Goal: Task Accomplishment & Management: Manage account settings

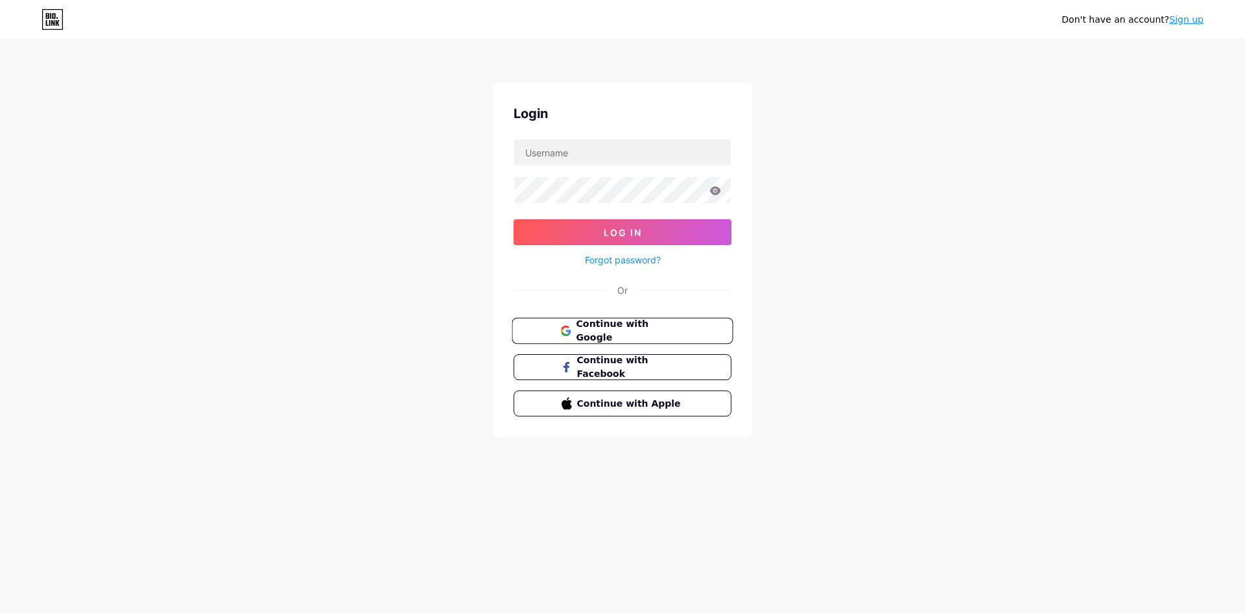
click at [622, 332] on span "Continue with Google" at bounding box center [630, 331] width 108 height 28
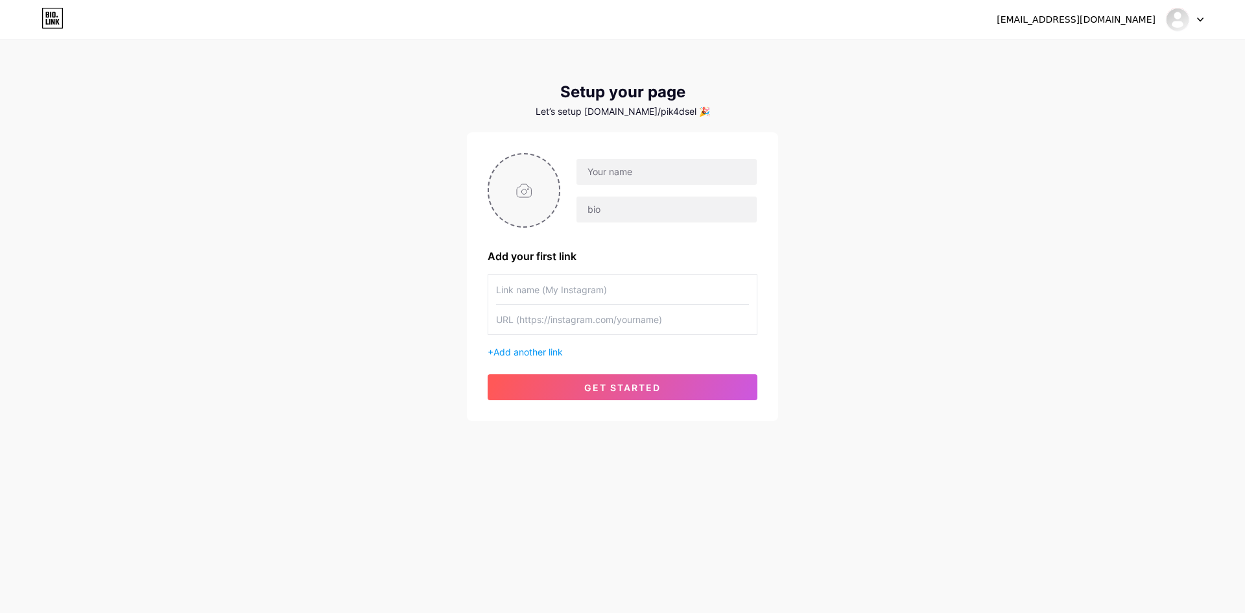
click at [515, 192] on input "file" at bounding box center [524, 190] width 70 height 72
type input "C:\fakepath\download (1).png"
click at [635, 178] on input "text" at bounding box center [666, 172] width 180 height 26
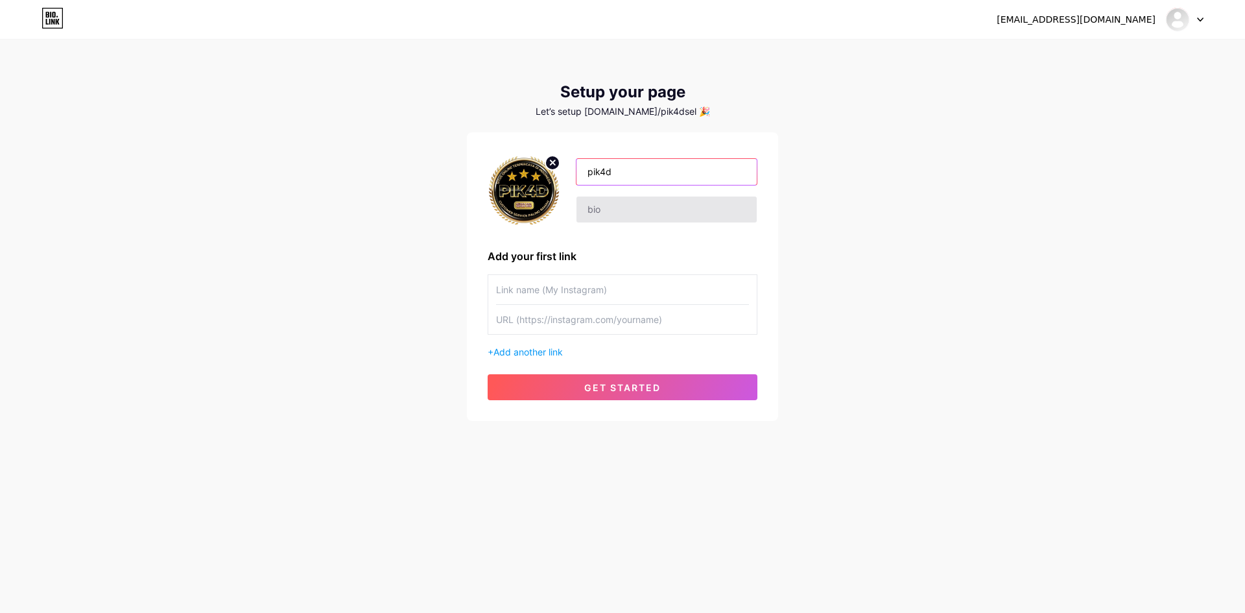
type input "pik4d"
click at [610, 213] on input "text" at bounding box center [666, 209] width 180 height 26
type input "lengkap"
click at [541, 303] on input "text" at bounding box center [622, 289] width 253 height 29
click at [587, 291] on input "text" at bounding box center [622, 289] width 253 height 29
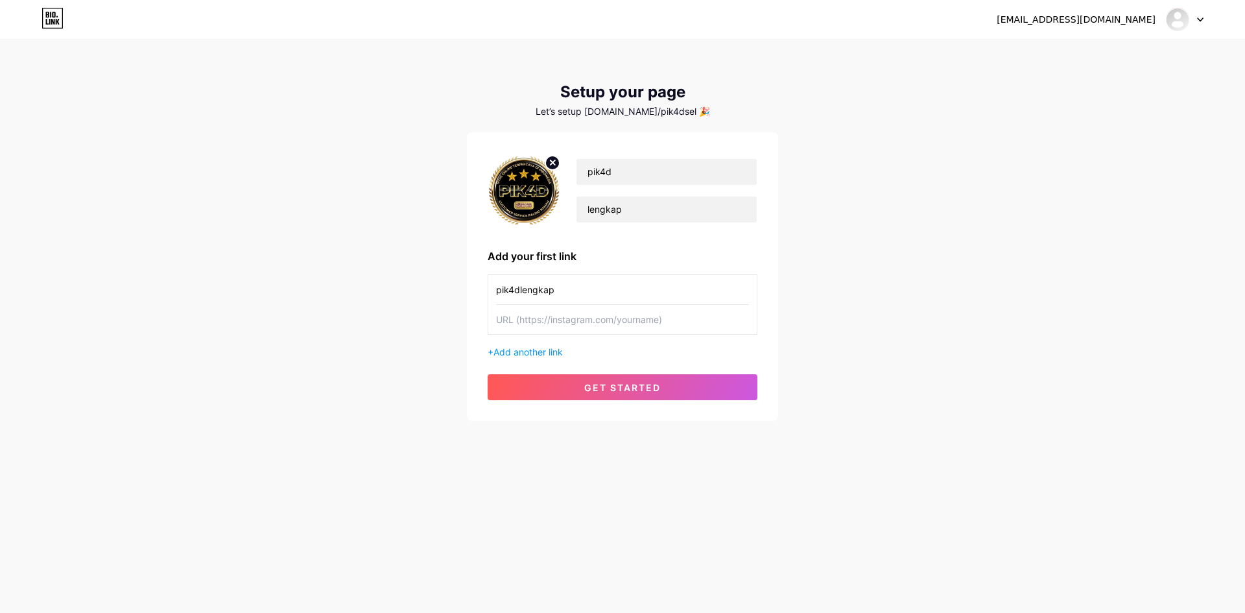
type input "pik4dlengkap"
click at [599, 318] on input "text" at bounding box center [622, 319] width 253 height 29
click at [554, 318] on input "text" at bounding box center [622, 319] width 253 height 29
paste input "[URL][DOMAIN_NAME]"
type input "[URL][DOMAIN_NAME]"
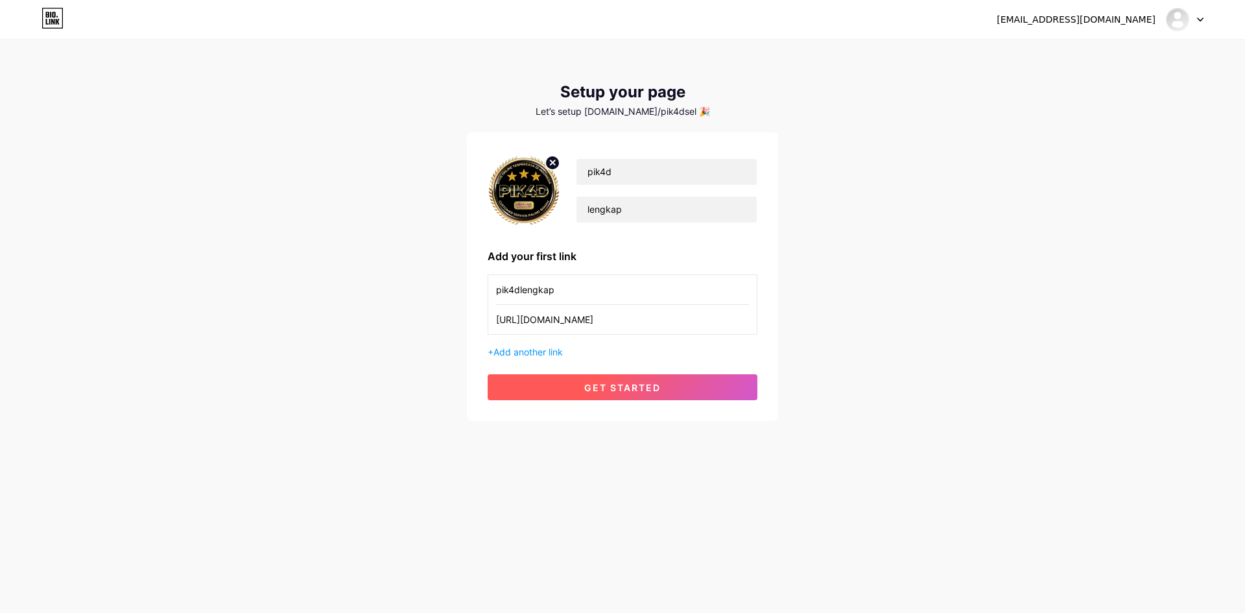
click at [600, 390] on span "get started" at bounding box center [622, 387] width 77 height 11
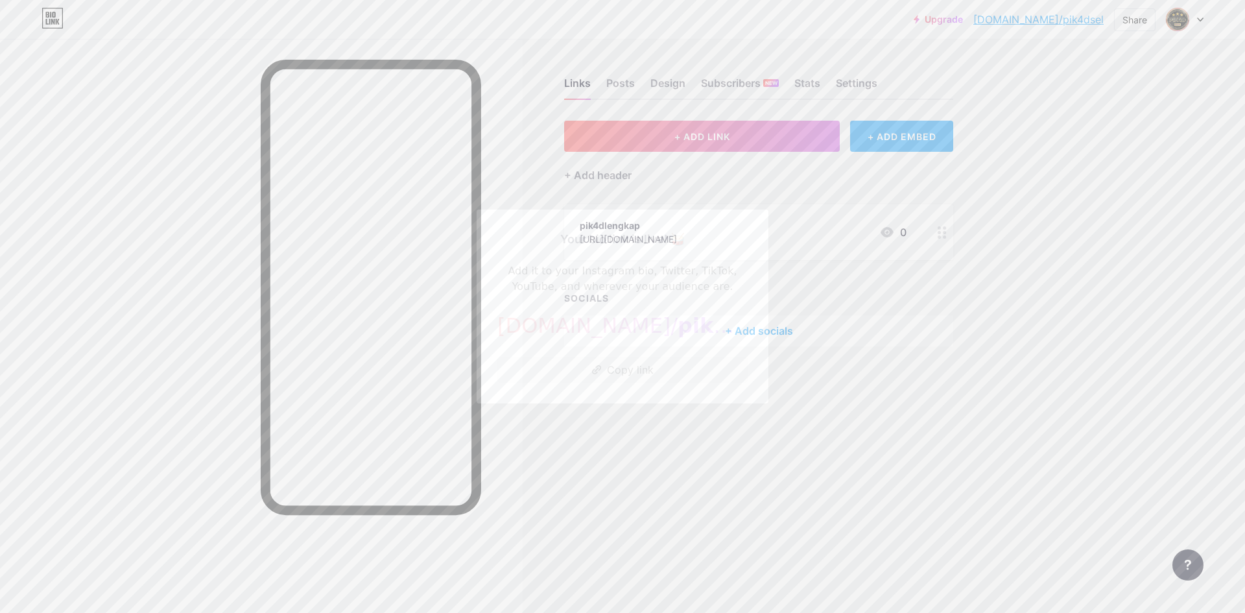
click at [693, 454] on div at bounding box center [622, 306] width 1245 height 613
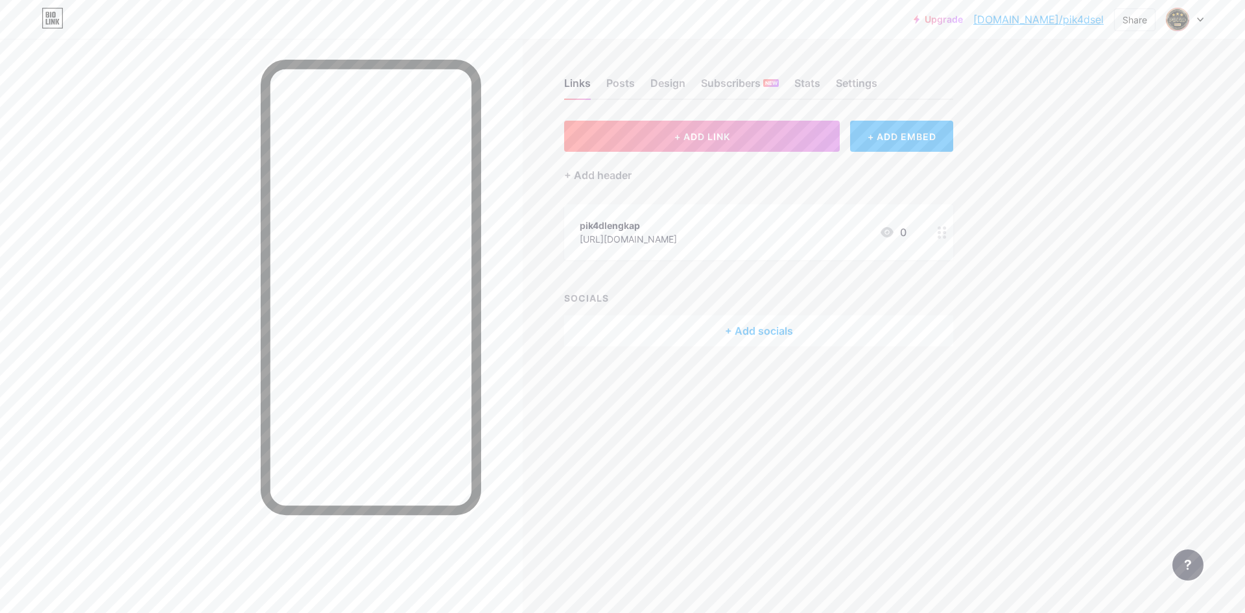
click at [652, 223] on div "pik4dlengkap" at bounding box center [628, 226] width 97 height 14
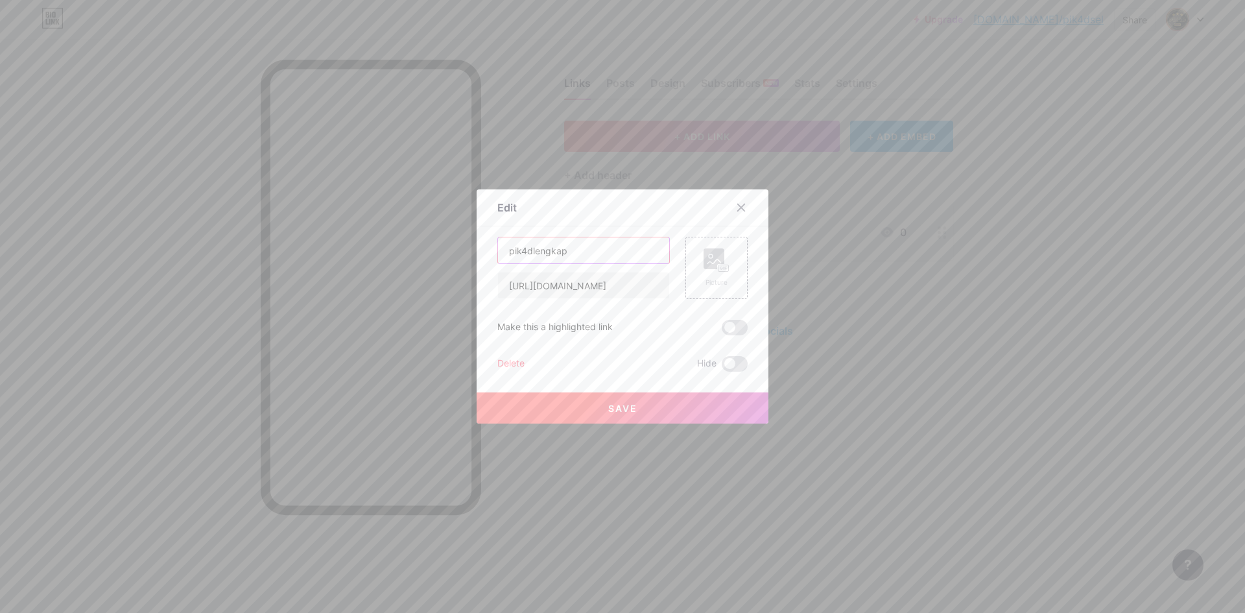
drag, startPoint x: 582, startPoint y: 246, endPoint x: 410, endPoint y: 246, distance: 172.5
click at [410, 246] on div "Edit Content YouTube Play YouTube video without leaving your page. ADD Vimeo Pl…" at bounding box center [622, 306] width 1245 height 613
type input "d"
type input "p"
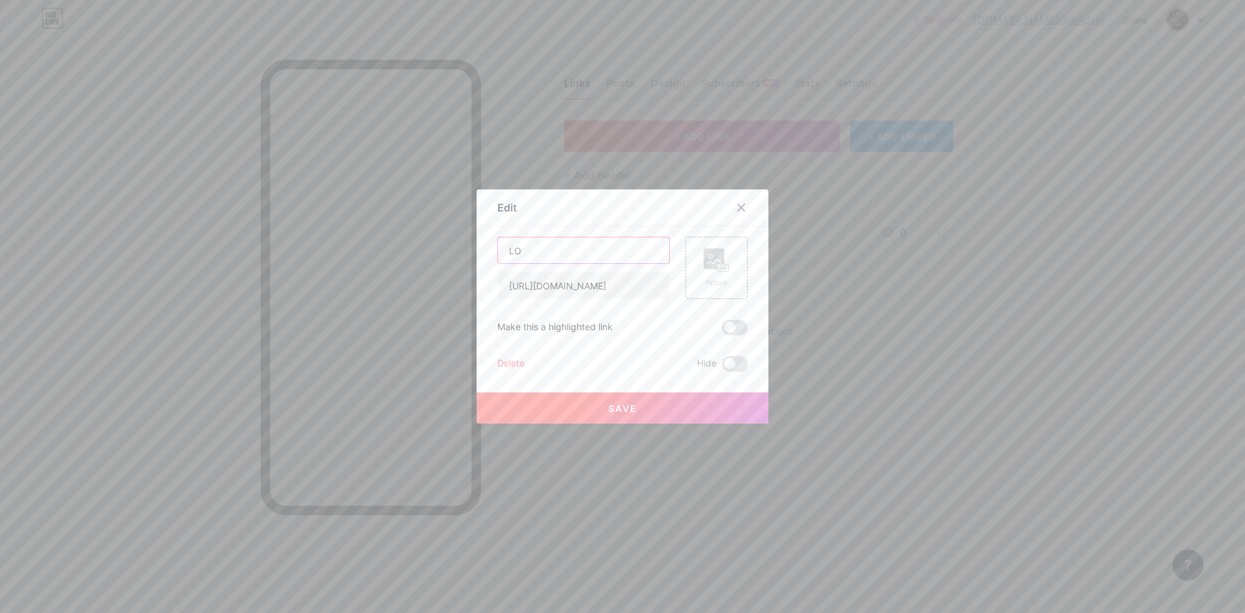
type input "L"
click at [523, 259] on input "LOGIN LINK PIK4D" at bounding box center [583, 250] width 171 height 26
type input "LINK LOGIN PIK4D"
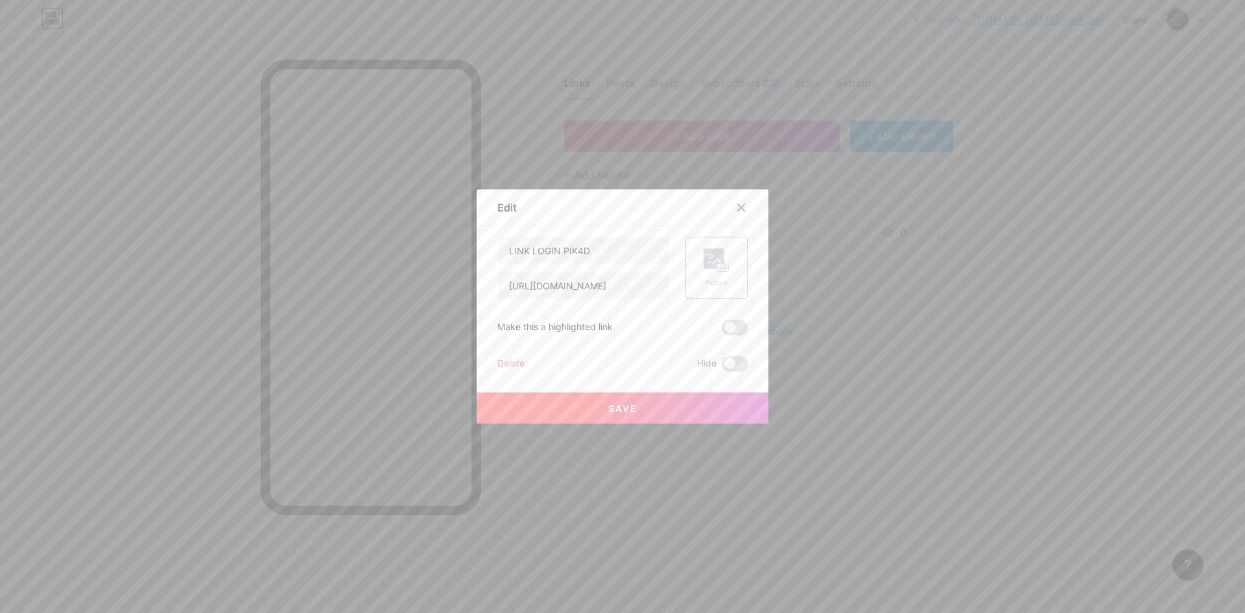
click at [637, 406] on button "Save" at bounding box center [623, 407] width 292 height 31
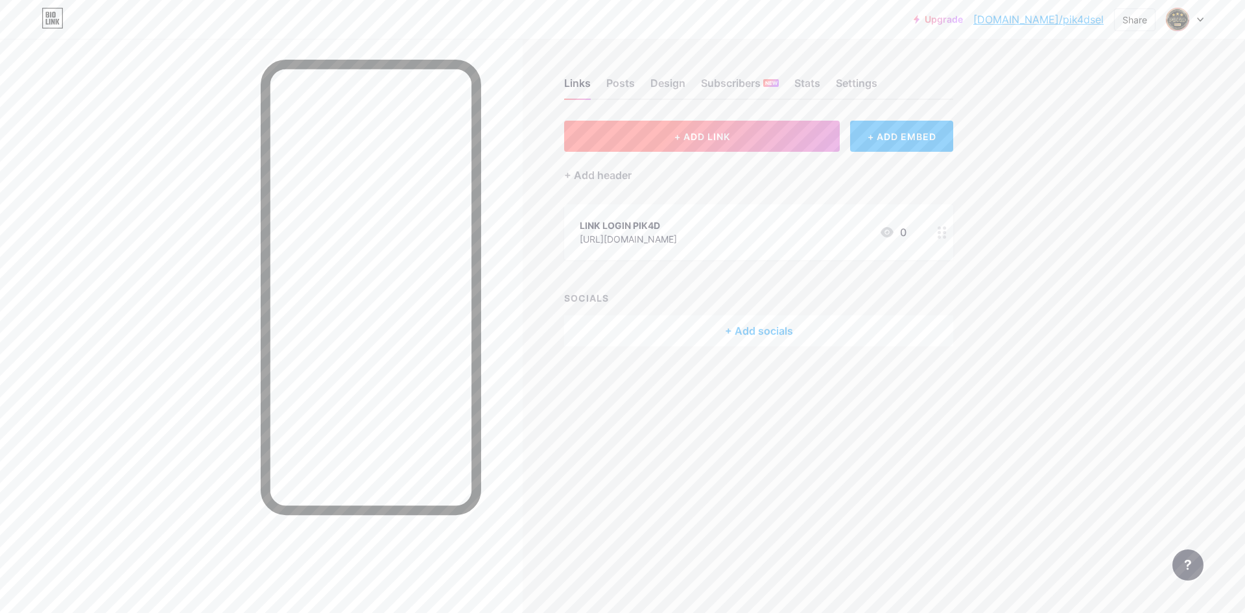
click at [668, 133] on button "+ ADD LINK" at bounding box center [702, 136] width 276 height 31
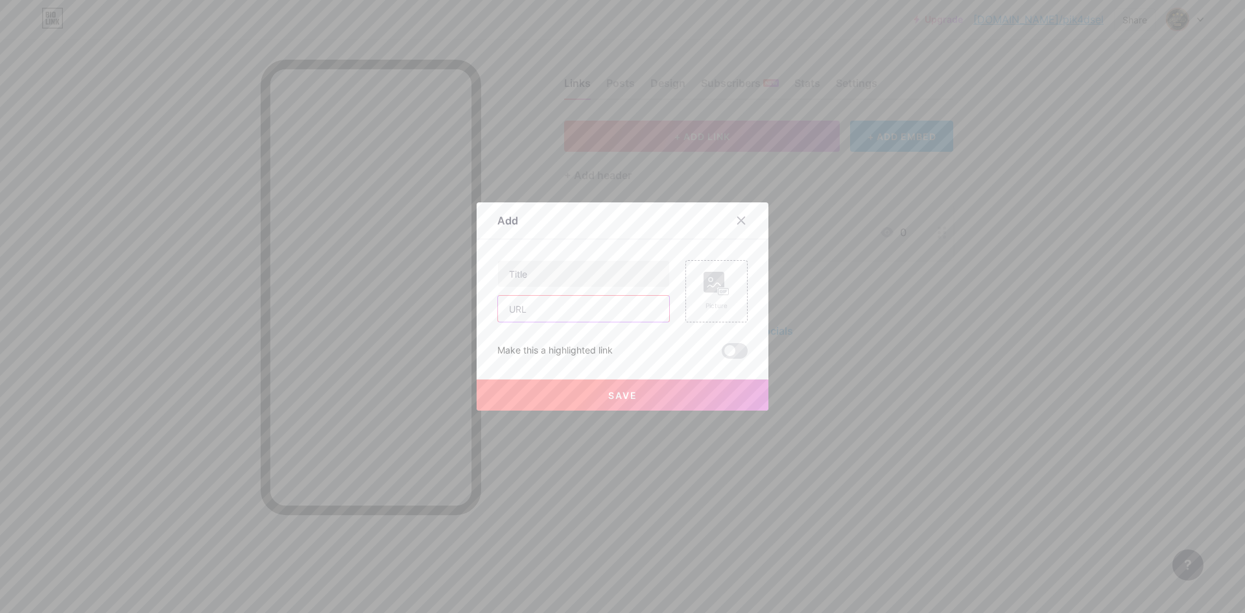
click at [541, 307] on input "text" at bounding box center [583, 309] width 171 height 26
paste input "[URL][DOMAIN_NAME]"
type input "[URL][DOMAIN_NAME]"
click at [573, 272] on input "text" at bounding box center [583, 274] width 171 height 26
type input "L"
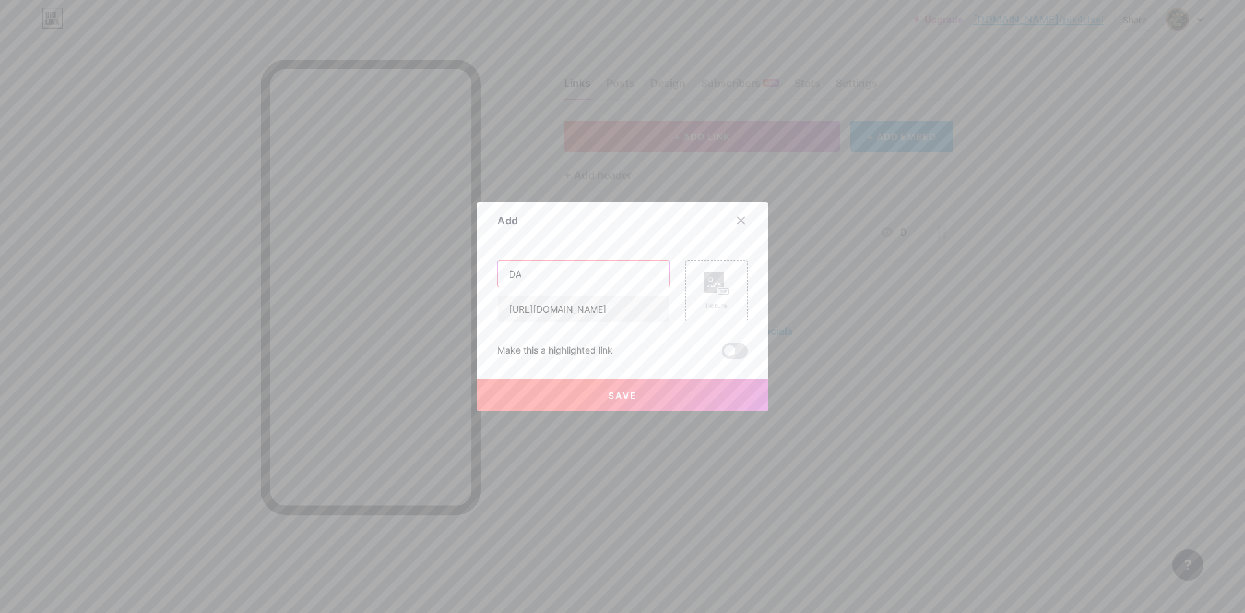
type input "D"
type input "LINK DAFTAR PIK4D"
click at [641, 400] on button "Save" at bounding box center [623, 394] width 292 height 31
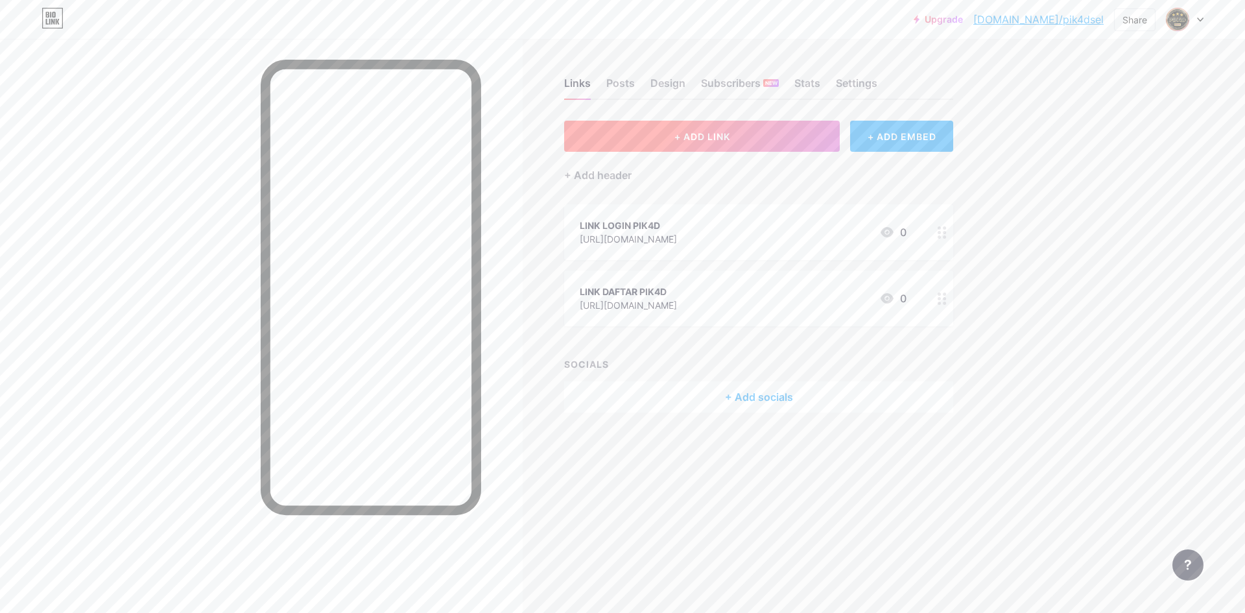
click at [711, 126] on button "+ ADD LINK" at bounding box center [702, 136] width 276 height 31
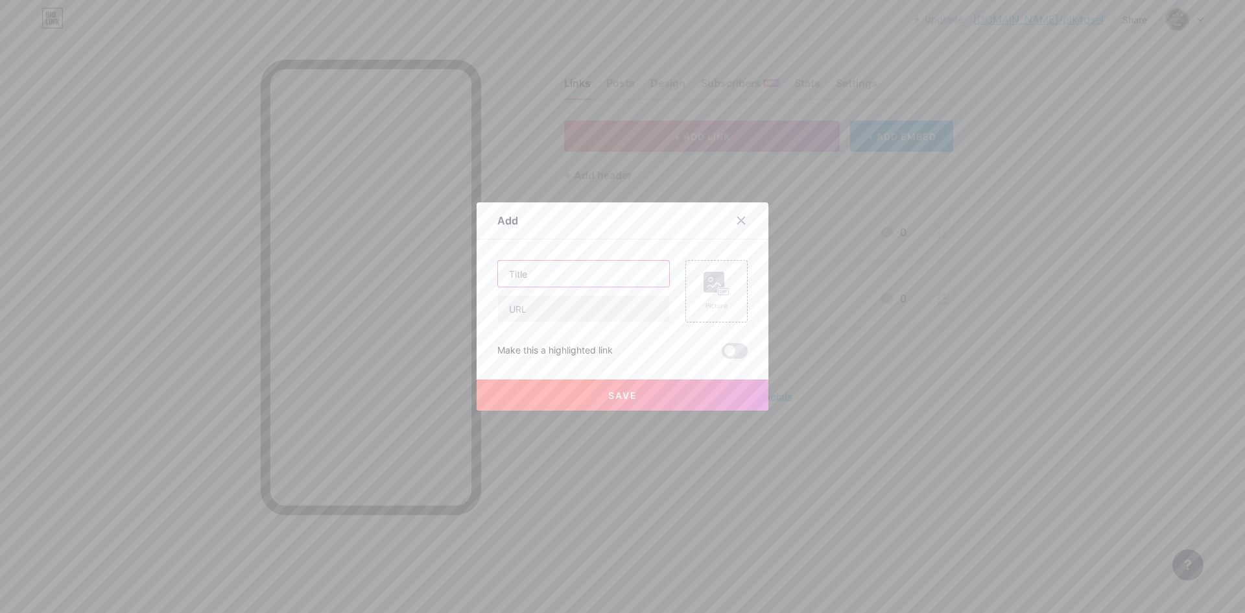
click at [577, 273] on input "text" at bounding box center [583, 274] width 171 height 26
type input "CONTAC LEN"
type input "LINK ALTERNATIF PIK4D"
click at [580, 300] on input "text" at bounding box center [583, 309] width 171 height 26
paste input "[URL][DOMAIN_NAME]"
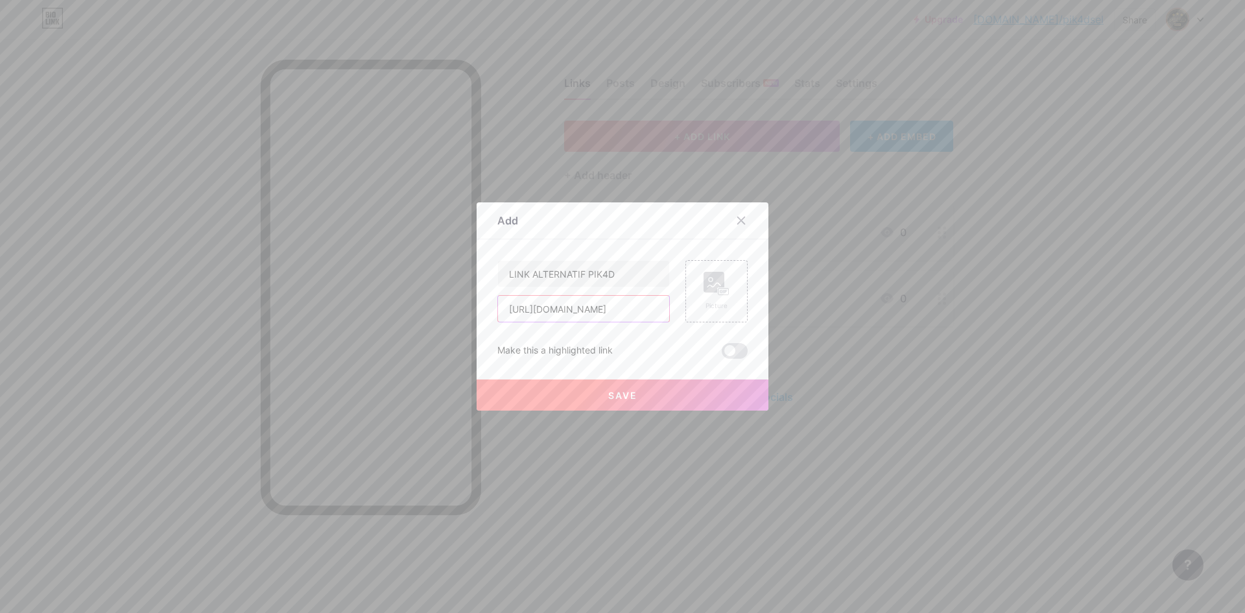
type input "[URL][DOMAIN_NAME]"
click at [577, 388] on button "Save" at bounding box center [623, 394] width 292 height 31
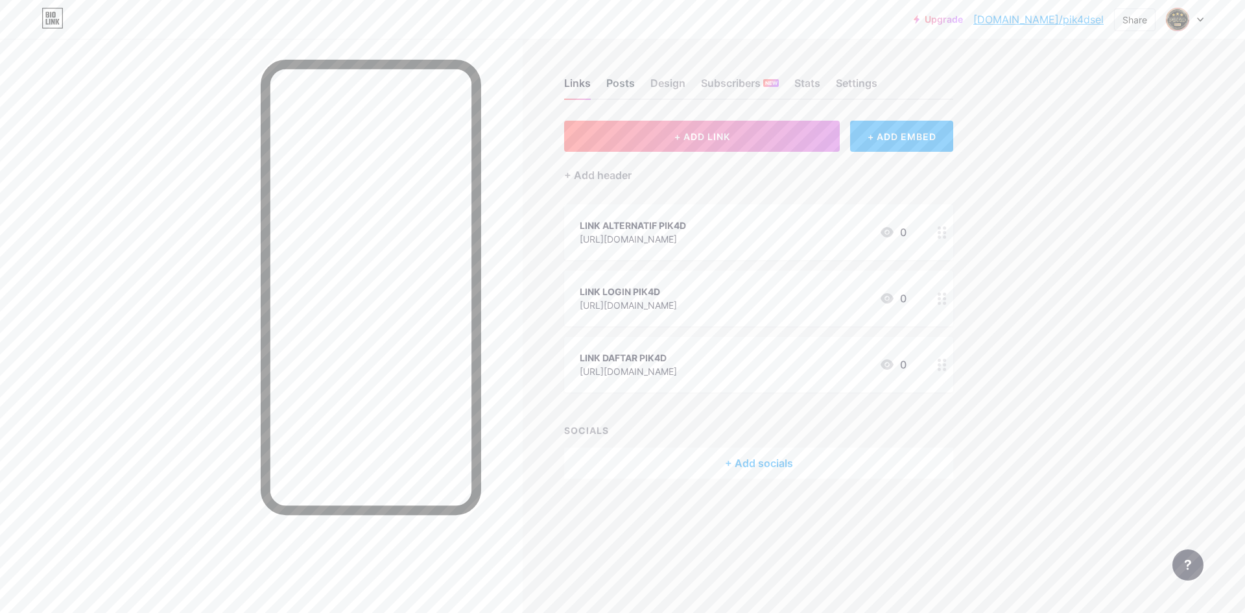
click at [615, 80] on div "Posts" at bounding box center [620, 86] width 29 height 23
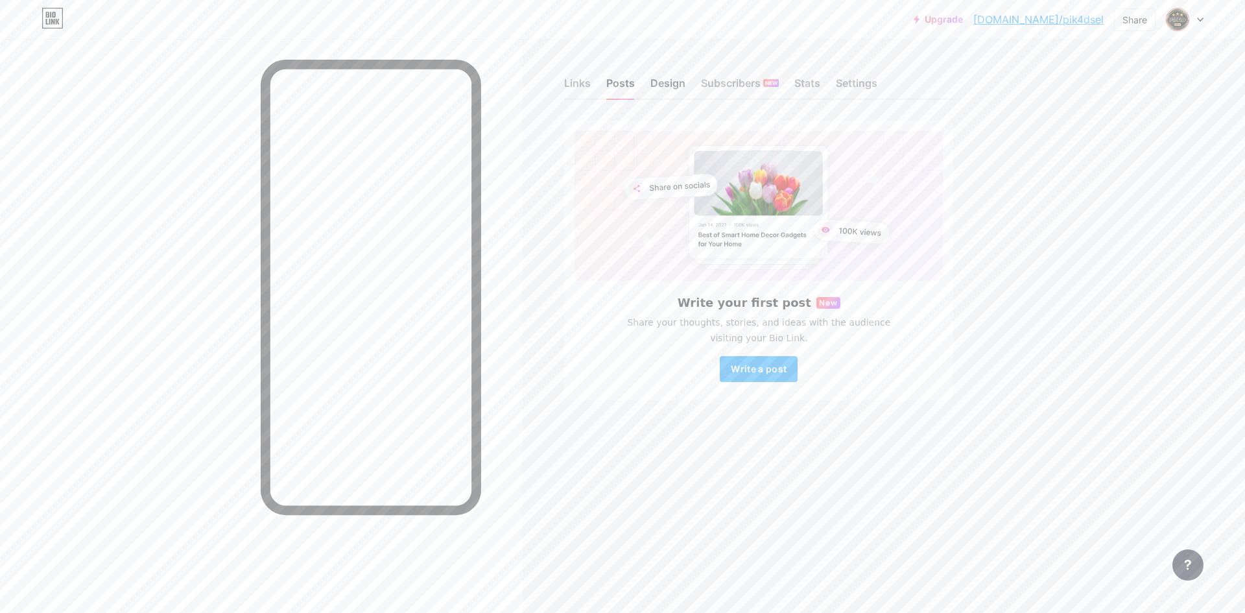
click at [664, 82] on div "Design" at bounding box center [667, 86] width 35 height 23
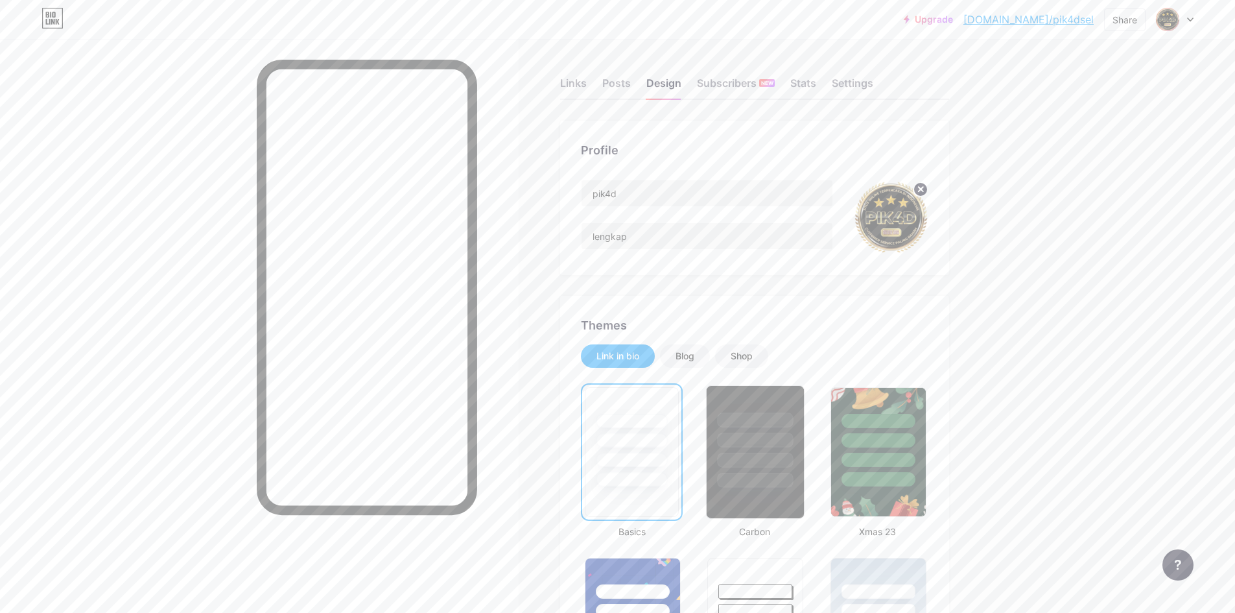
click at [744, 450] on div at bounding box center [755, 437] width 97 height 102
click at [667, 200] on input "pik4d" at bounding box center [707, 193] width 251 height 26
drag, startPoint x: 644, startPoint y: 240, endPoint x: 572, endPoint y: 240, distance: 72.0
click at [572, 240] on div "Profile pik4d lengkap" at bounding box center [754, 198] width 389 height 154
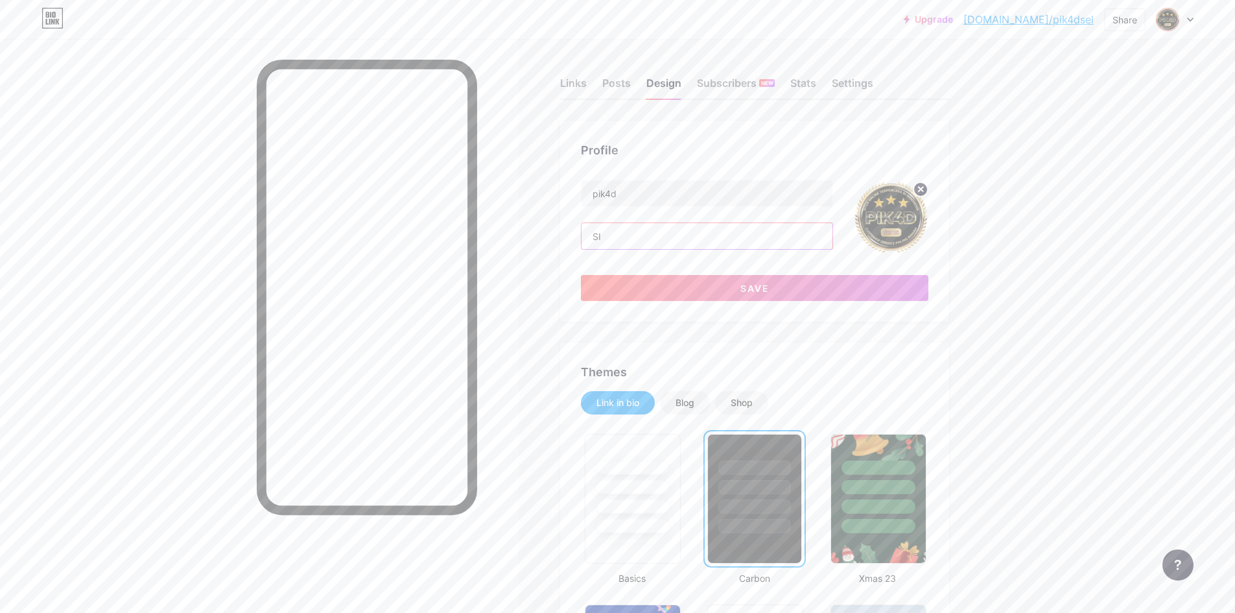
type input "S"
type input "p"
type input "PIK4D adalah situs pemberi scatter dengan cepat"
click at [750, 287] on span "Save" at bounding box center [755, 288] width 29 height 11
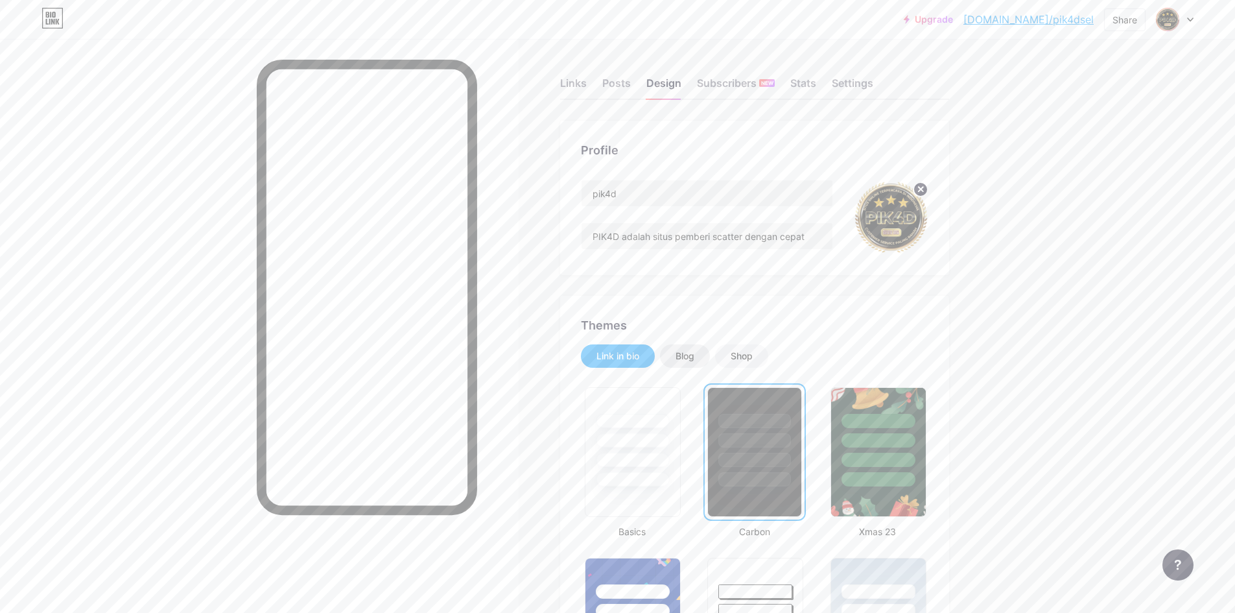
click at [684, 358] on div "Blog" at bounding box center [685, 356] width 19 height 13
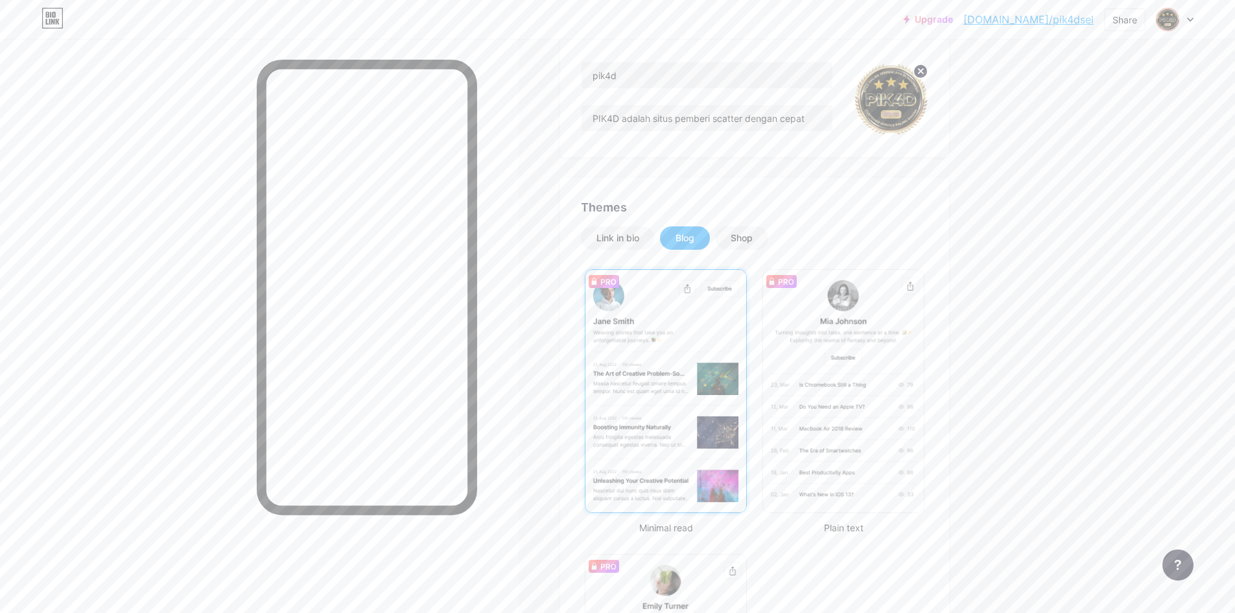
scroll to position [130, 0]
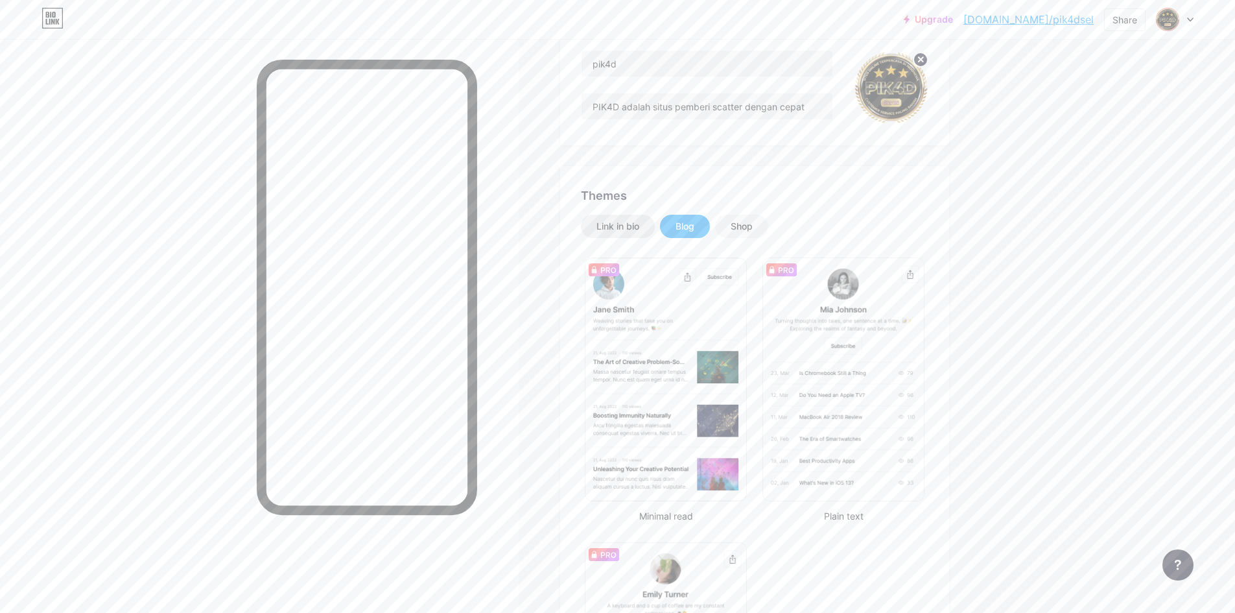
click at [624, 222] on div "Link in bio" at bounding box center [618, 226] width 43 height 13
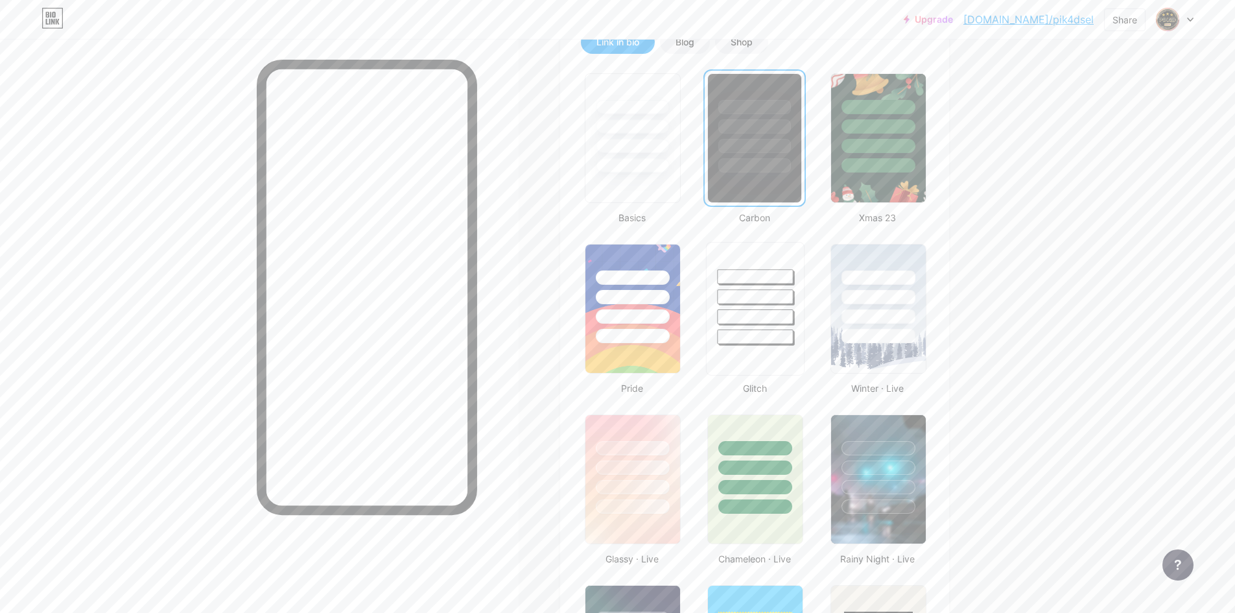
scroll to position [389, 0]
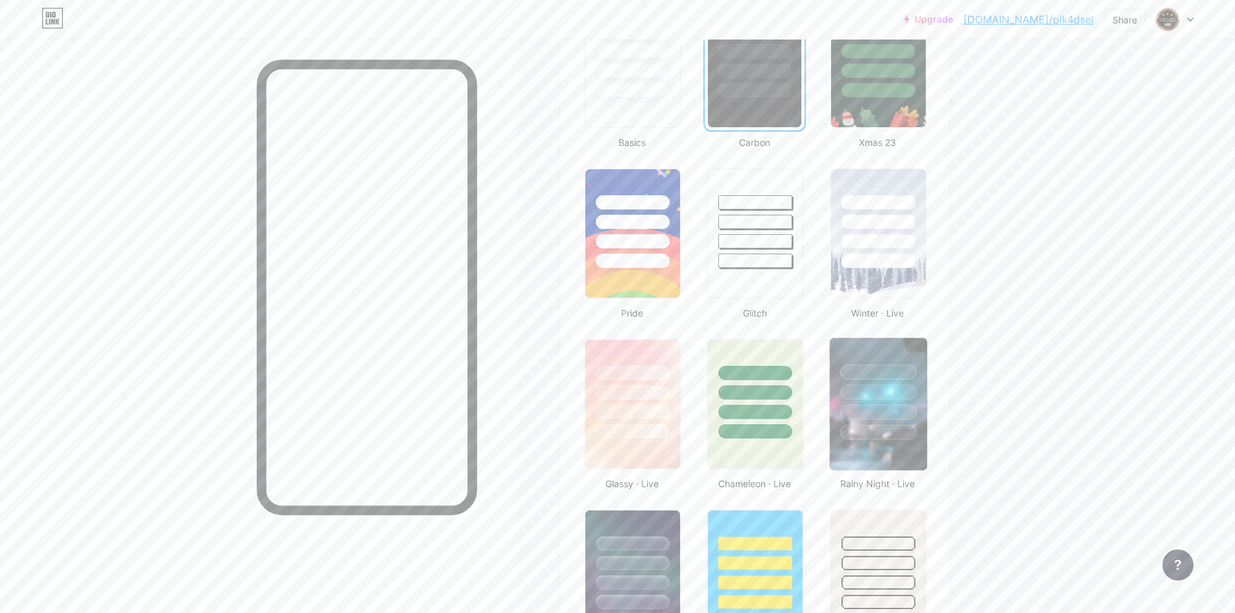
click at [891, 412] on div at bounding box center [878, 412] width 76 height 15
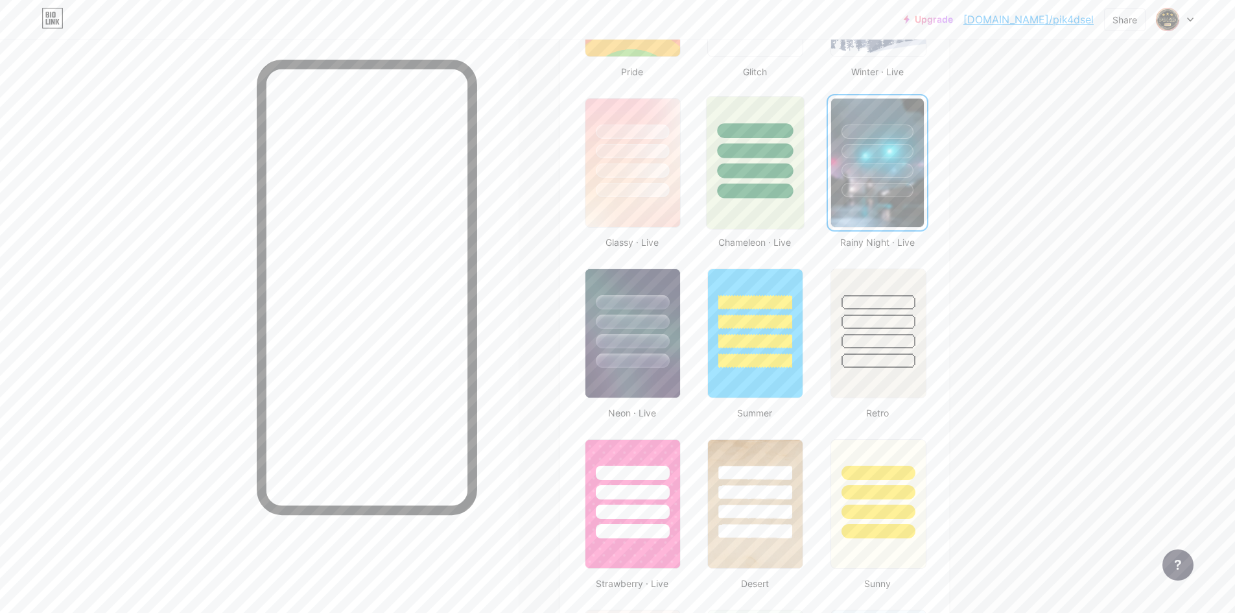
scroll to position [648, 0]
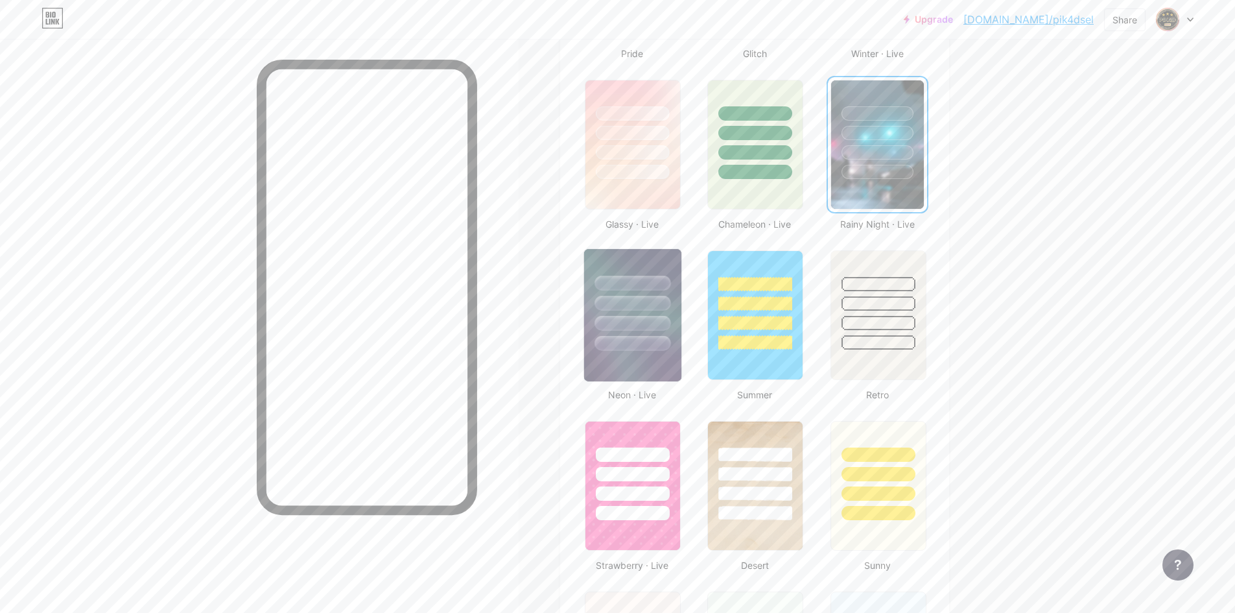
click at [663, 334] on div at bounding box center [632, 300] width 97 height 102
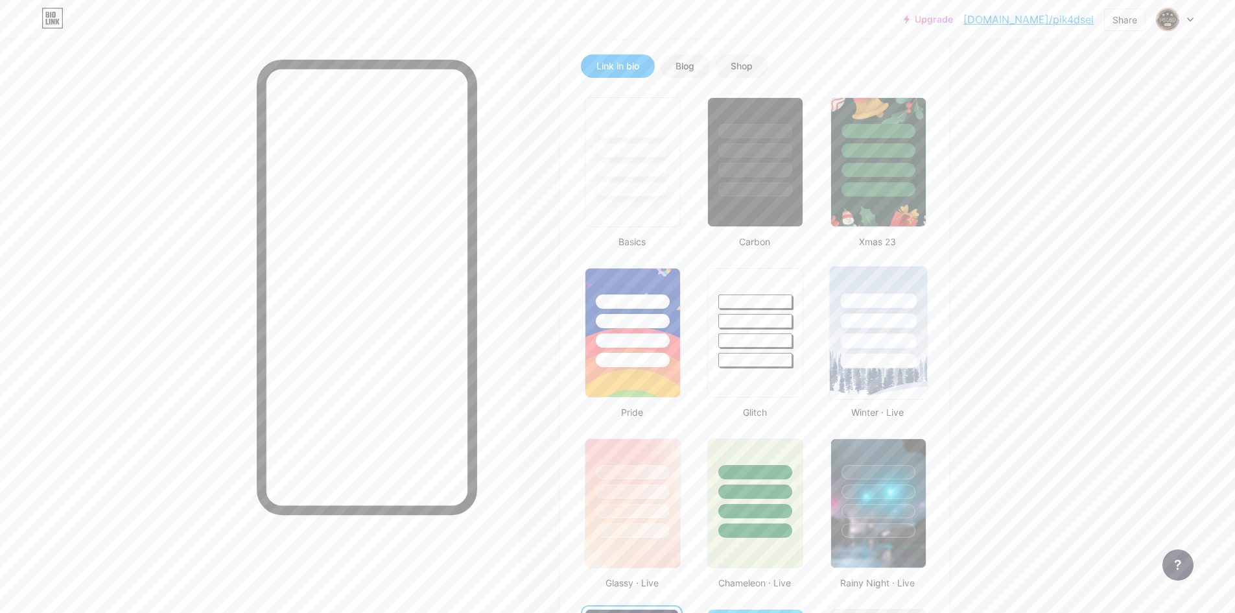
scroll to position [324, 0]
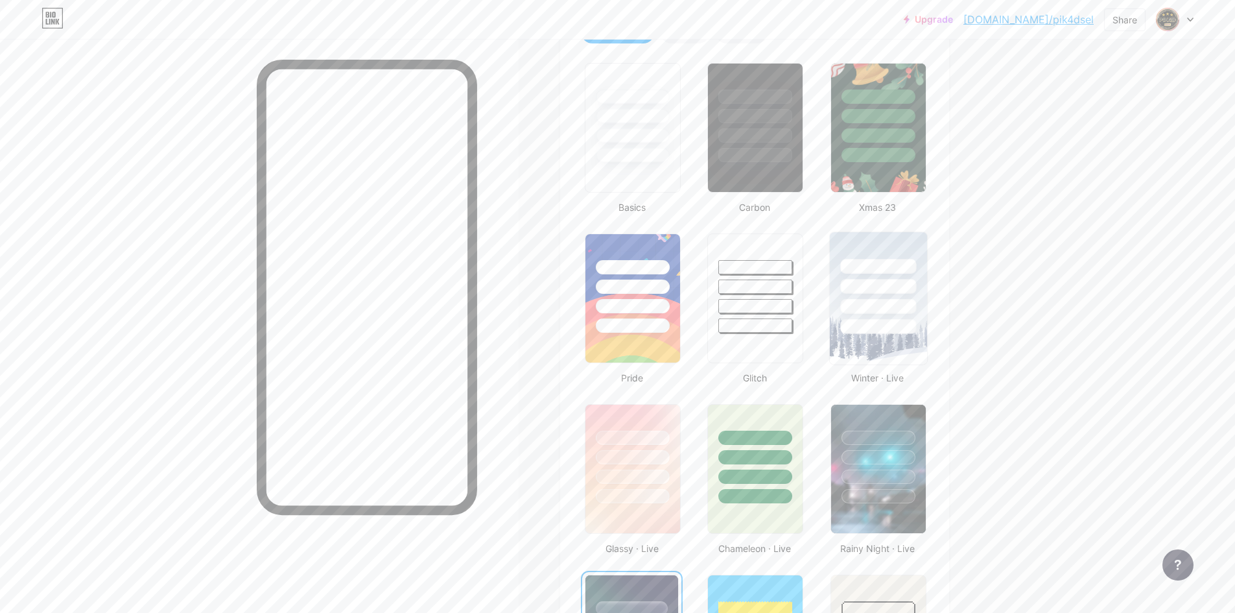
click at [880, 324] on div at bounding box center [878, 326] width 76 height 15
click at [878, 176] on img at bounding box center [878, 128] width 97 height 132
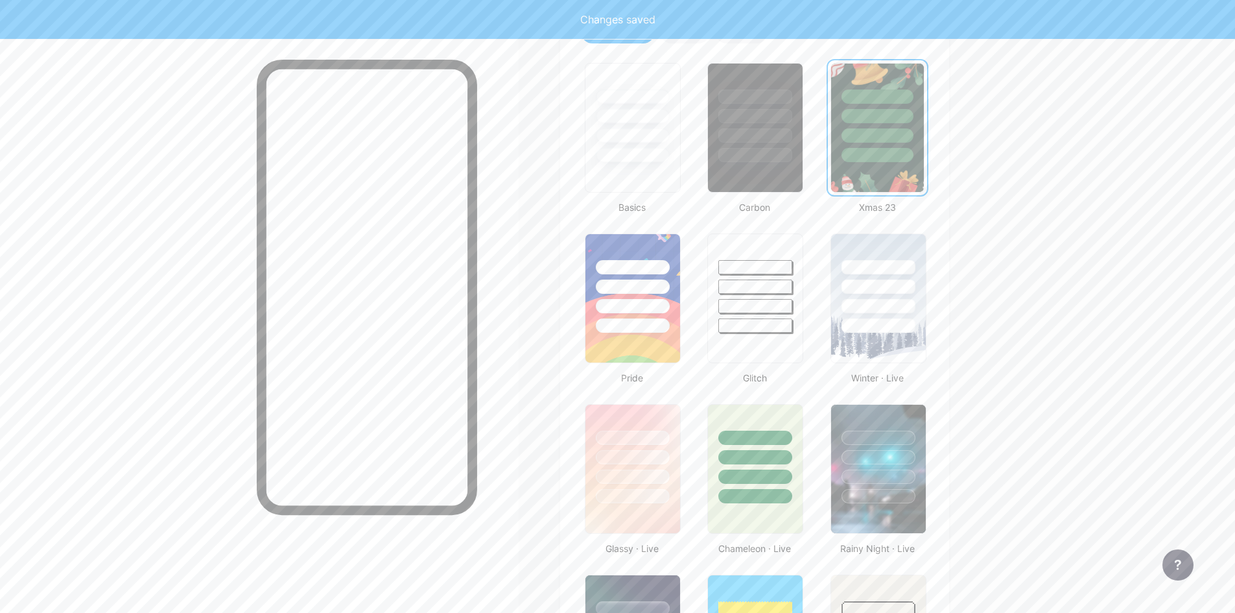
click at [870, 160] on div at bounding box center [878, 155] width 72 height 14
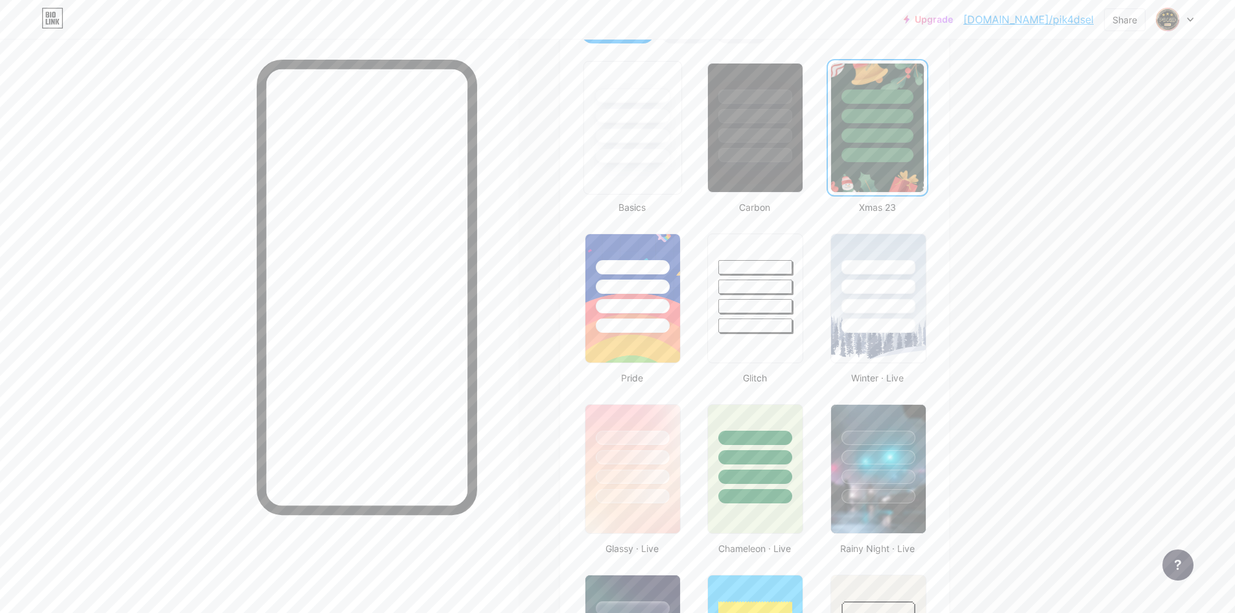
scroll to position [0, 0]
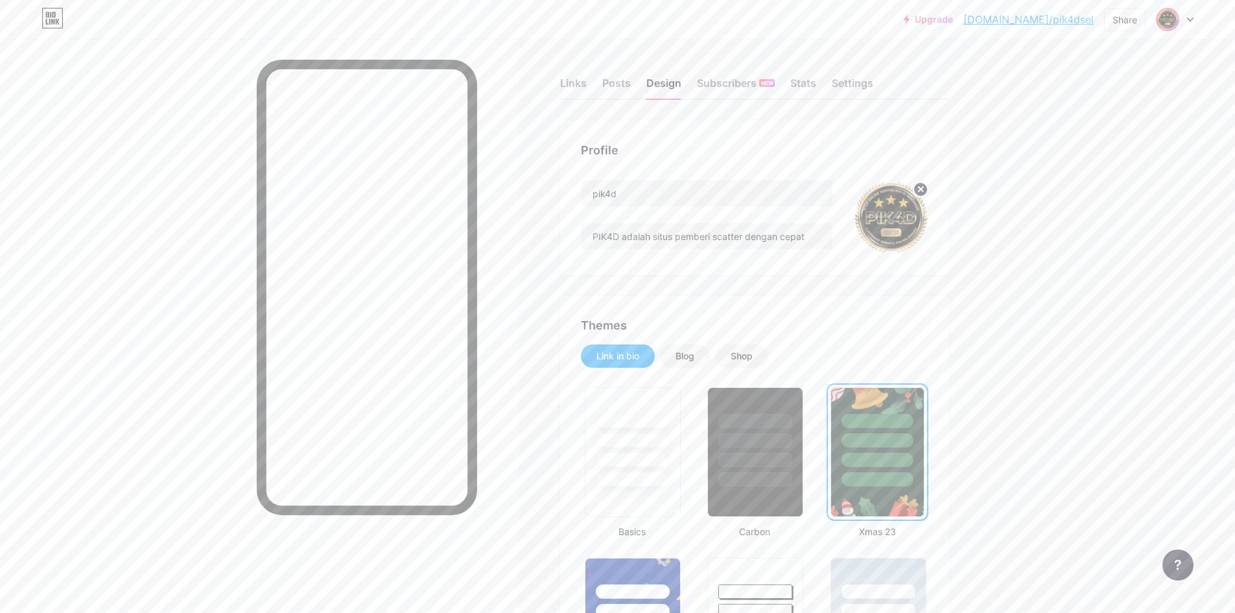
click at [1167, 23] on img at bounding box center [1167, 19] width 21 height 21
click at [1062, 23] on link "[DOMAIN_NAME]/pik4dsel" at bounding box center [1029, 20] width 130 height 16
drag, startPoint x: 619, startPoint y: 86, endPoint x: 610, endPoint y: 84, distance: 10.1
click at [619, 85] on div "Posts" at bounding box center [616, 86] width 29 height 23
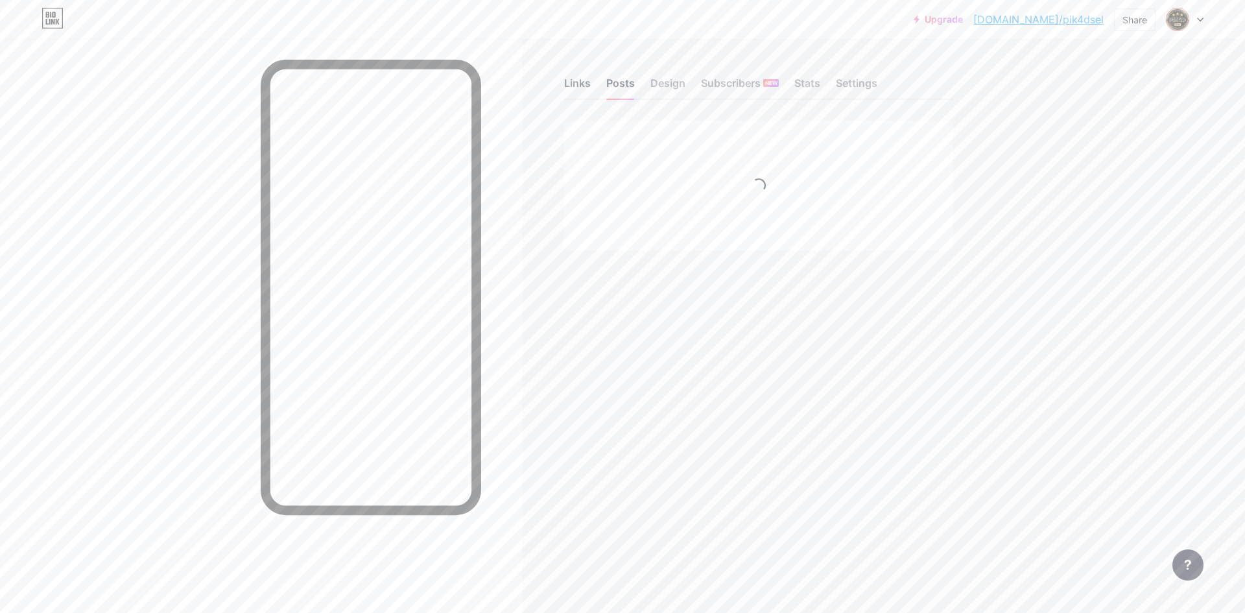
click at [578, 84] on div "Links" at bounding box center [577, 86] width 27 height 23
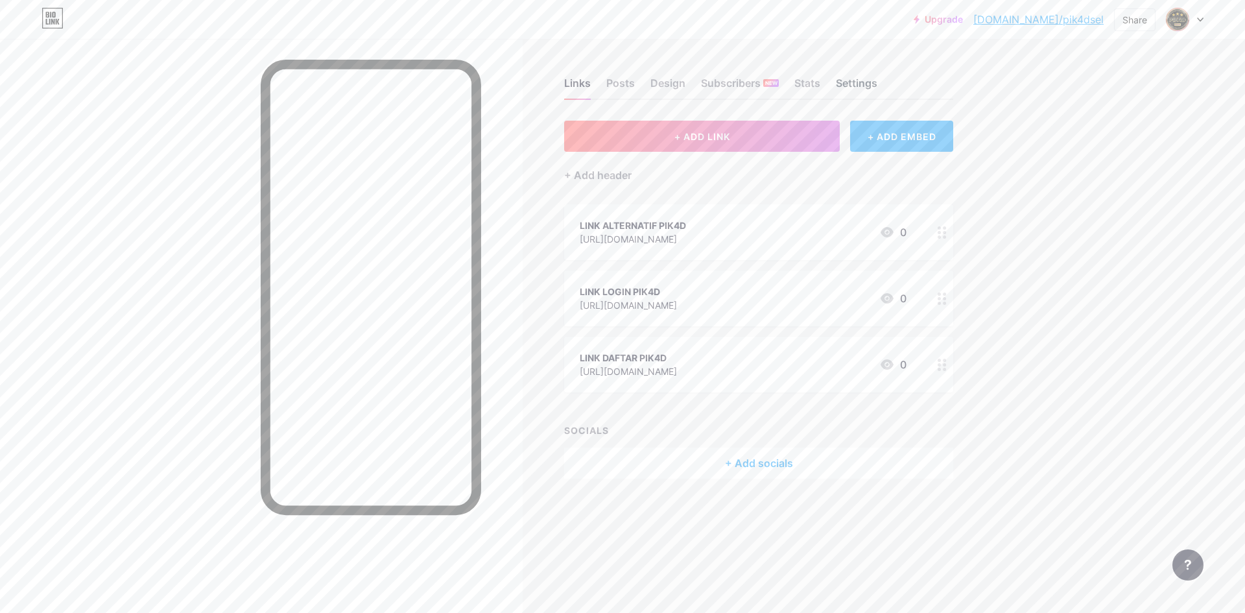
click at [863, 80] on div "Settings" at bounding box center [856, 86] width 41 height 23
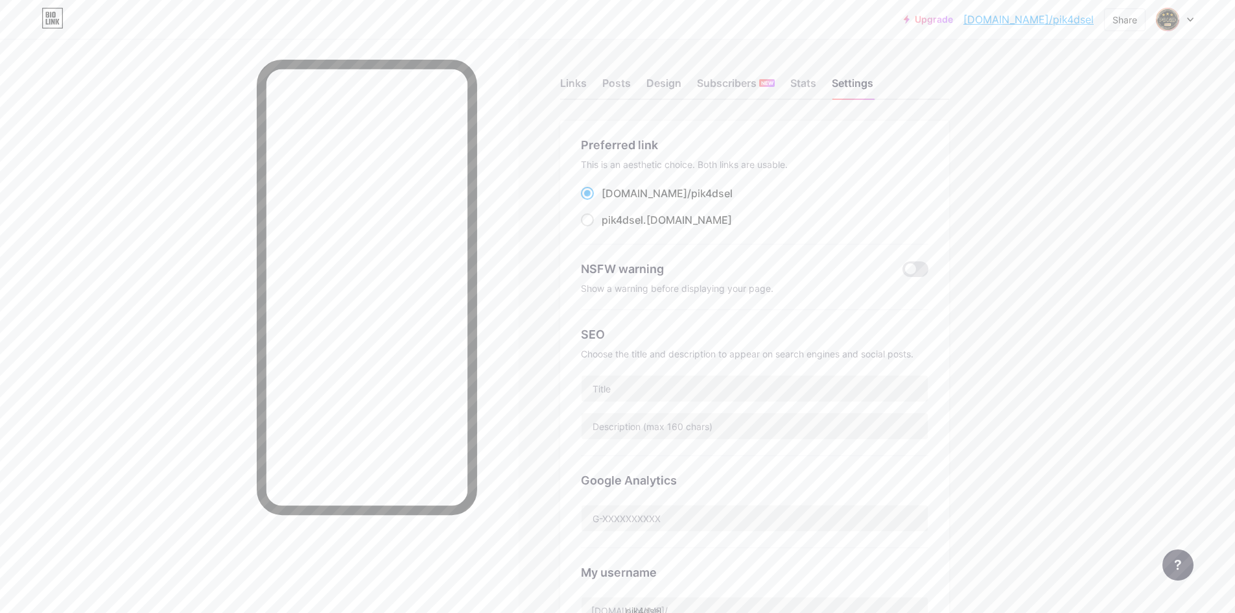
click at [1194, 17] on div "Upgrade [DOMAIN_NAME]/pik4ds... [DOMAIN_NAME]/pik4dsel Share Switch accounts pi…" at bounding box center [617, 19] width 1235 height 23
click at [1192, 19] on icon at bounding box center [1190, 19] width 5 height 3
click at [1137, 143] on link "Account settings" at bounding box center [1112, 147] width 161 height 35
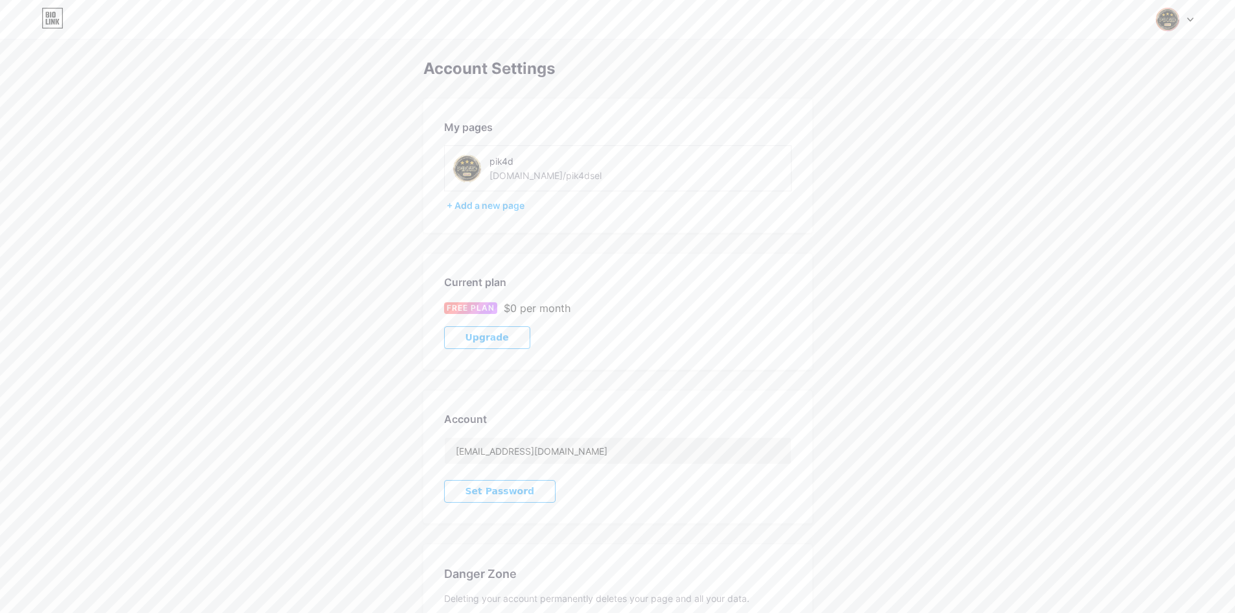
click at [583, 175] on div "pik4d bio.link/pik4dsel" at bounding box center [563, 168] width 220 height 29
click at [567, 175] on div "pik4d bio.link/pik4dsel" at bounding box center [558, 168] width 136 height 29
click at [544, 176] on div "[DOMAIN_NAME]/pik4dsel" at bounding box center [546, 176] width 112 height 14
drag, startPoint x: 583, startPoint y: 180, endPoint x: 591, endPoint y: 173, distance: 10.6
click at [591, 173] on div "pik4d bio.link/pik4dsel" at bounding box center [563, 168] width 220 height 29
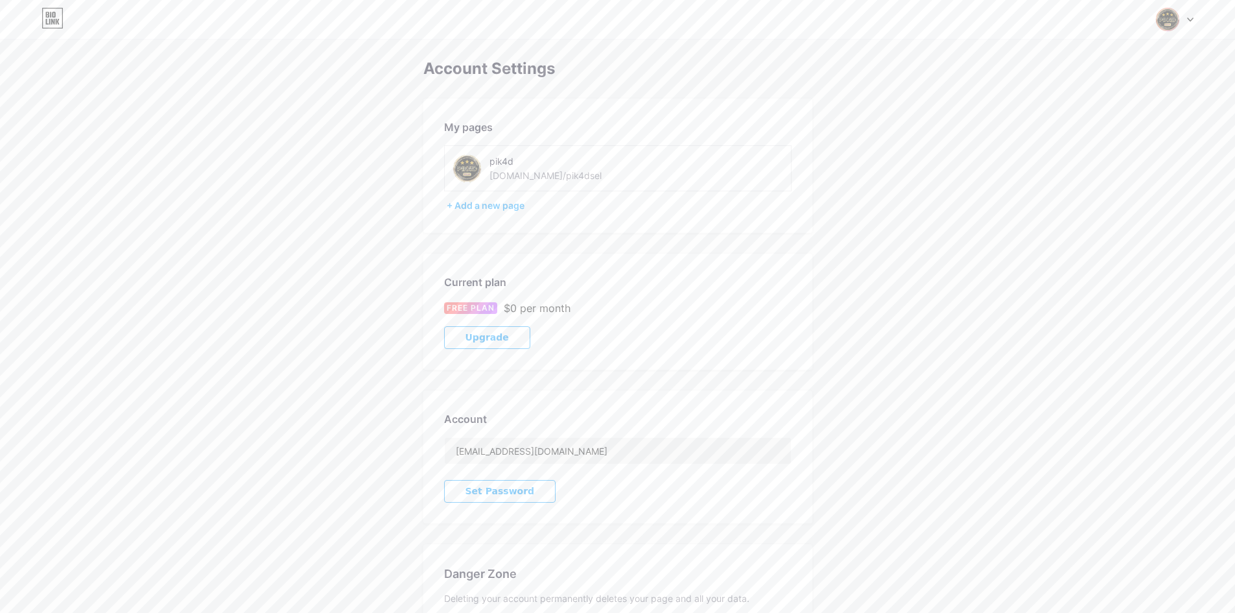
click at [541, 176] on div "[DOMAIN_NAME]/pik4dsel" at bounding box center [546, 176] width 112 height 14
click at [1188, 16] on div at bounding box center [1175, 19] width 38 height 23
click at [1083, 85] on div "[DOMAIN_NAME]/pik4dsel" at bounding box center [1119, 90] width 99 height 10
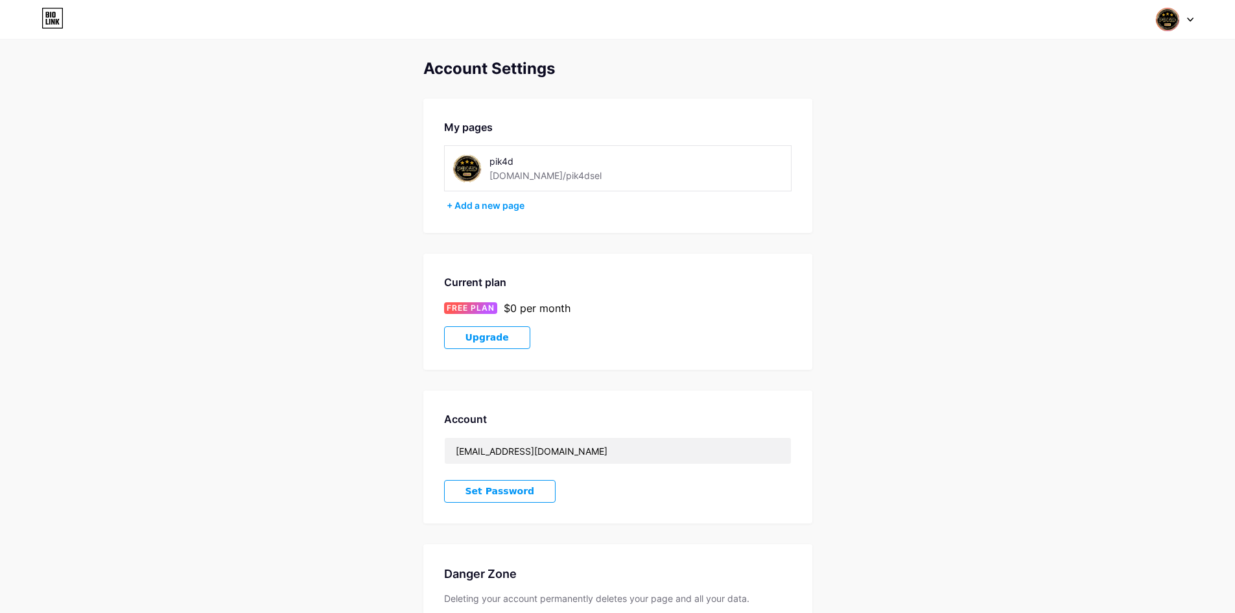
click at [59, 18] on icon at bounding box center [52, 18] width 22 height 21
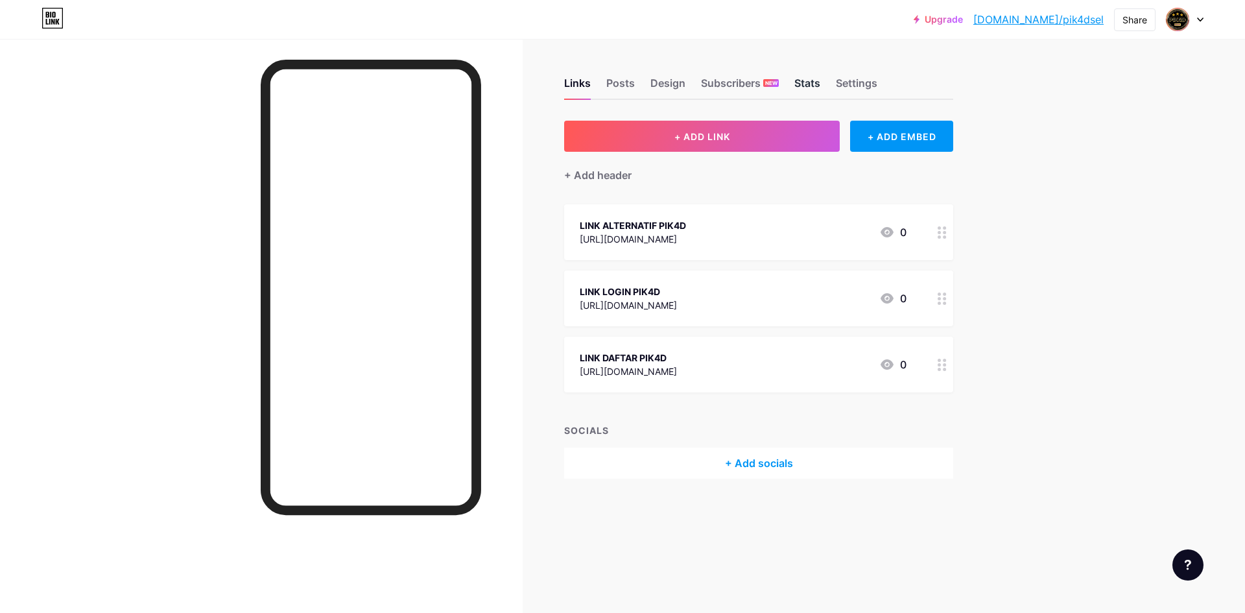
click at [803, 77] on div "Stats" at bounding box center [807, 86] width 26 height 23
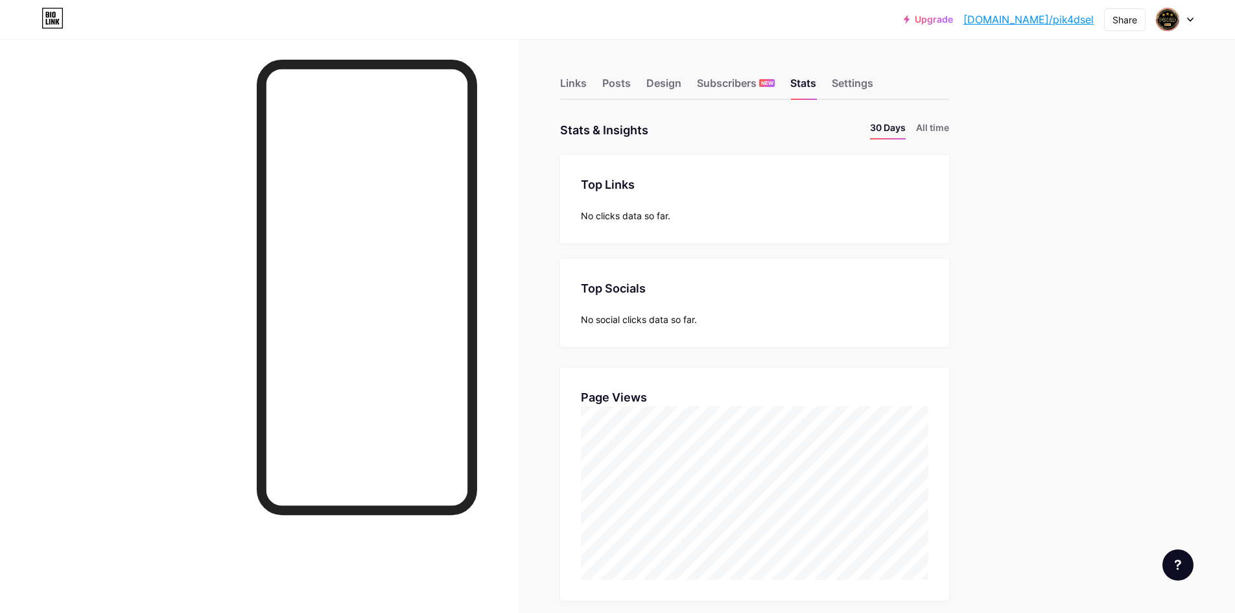
scroll to position [613, 1235]
click at [649, 81] on div "Links Posts Design Subscribers NEW Stats Settings" at bounding box center [754, 76] width 389 height 45
click at [621, 80] on div "Posts" at bounding box center [616, 86] width 29 height 23
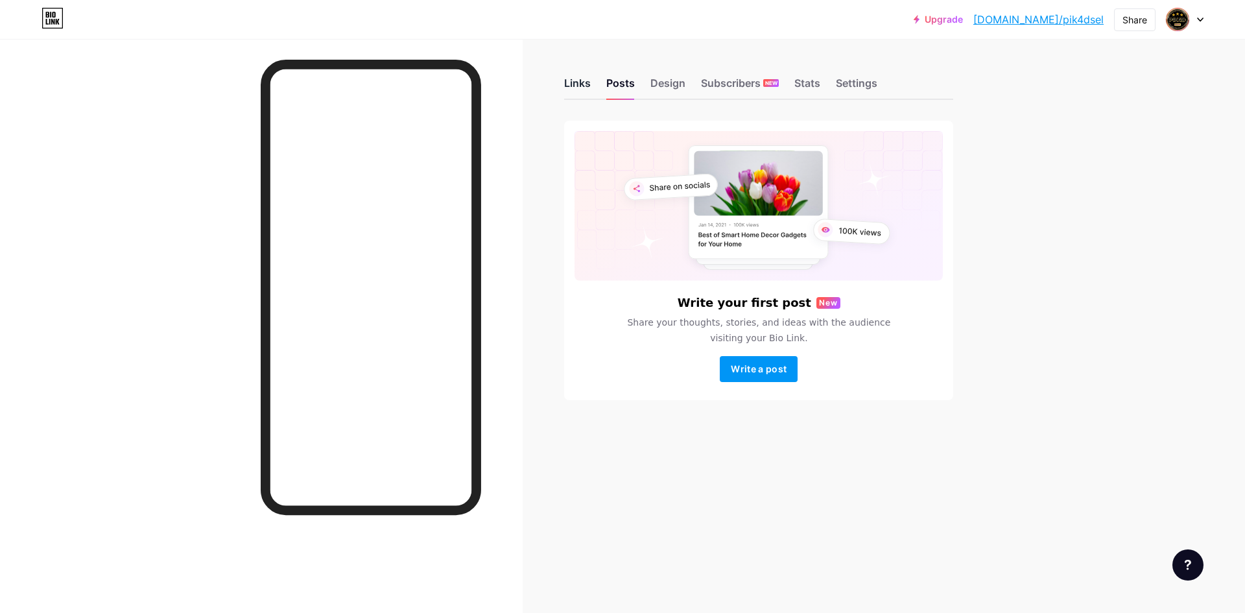
click at [579, 84] on div "Links" at bounding box center [577, 86] width 27 height 23
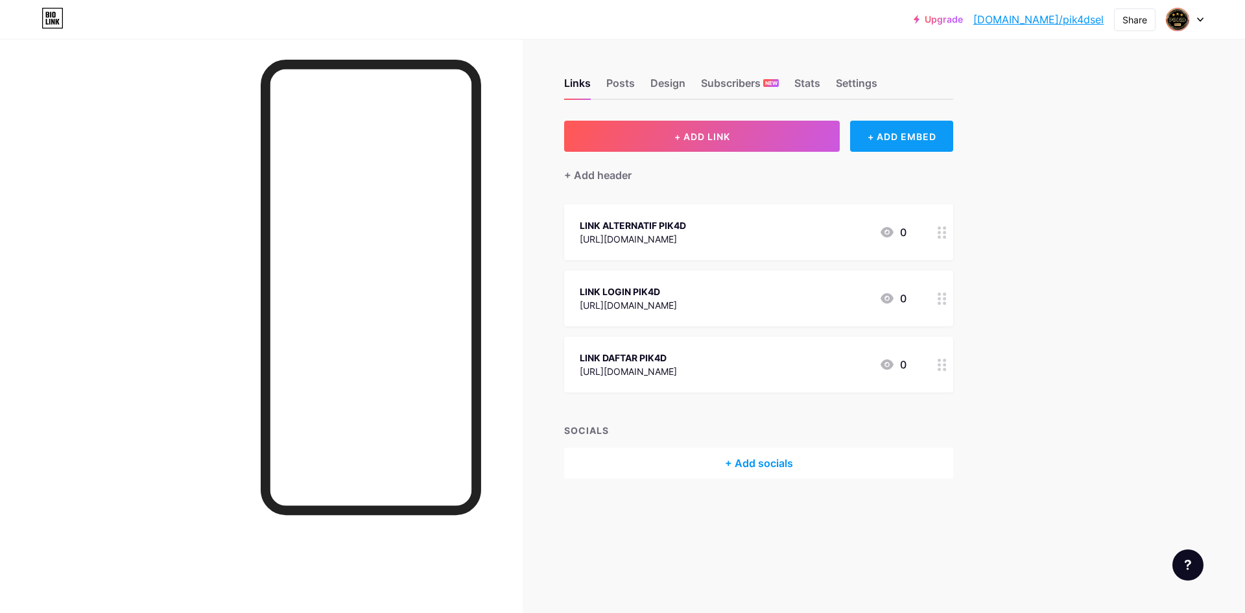
click at [895, 138] on div "+ ADD EMBED" at bounding box center [901, 136] width 103 height 31
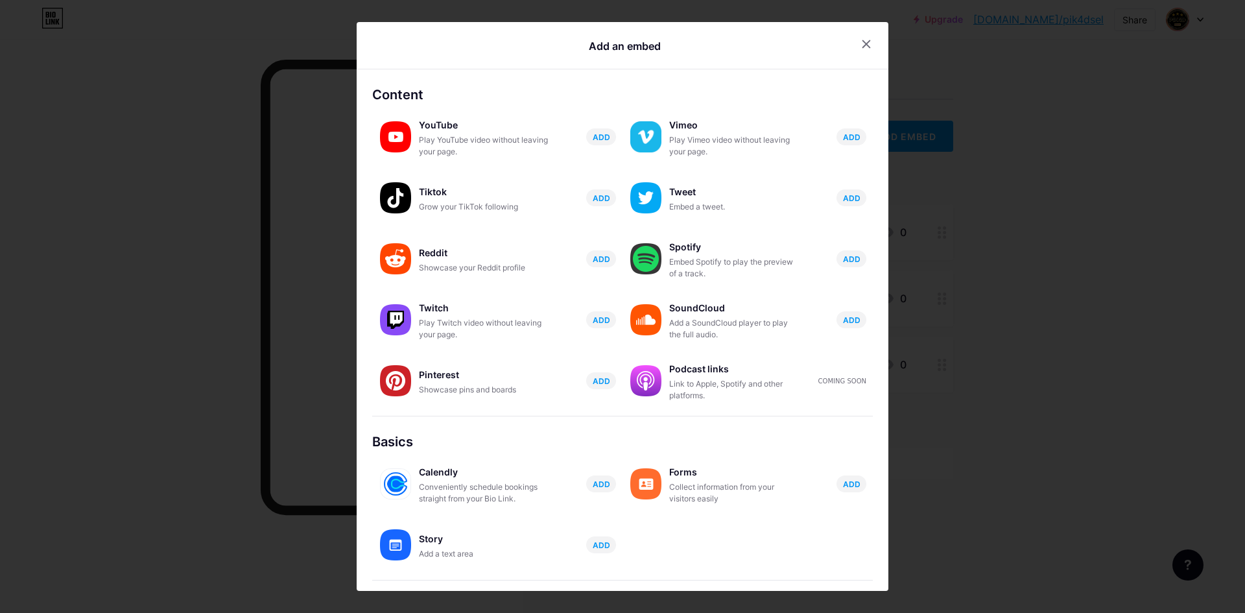
click at [1012, 252] on div at bounding box center [622, 306] width 1245 height 613
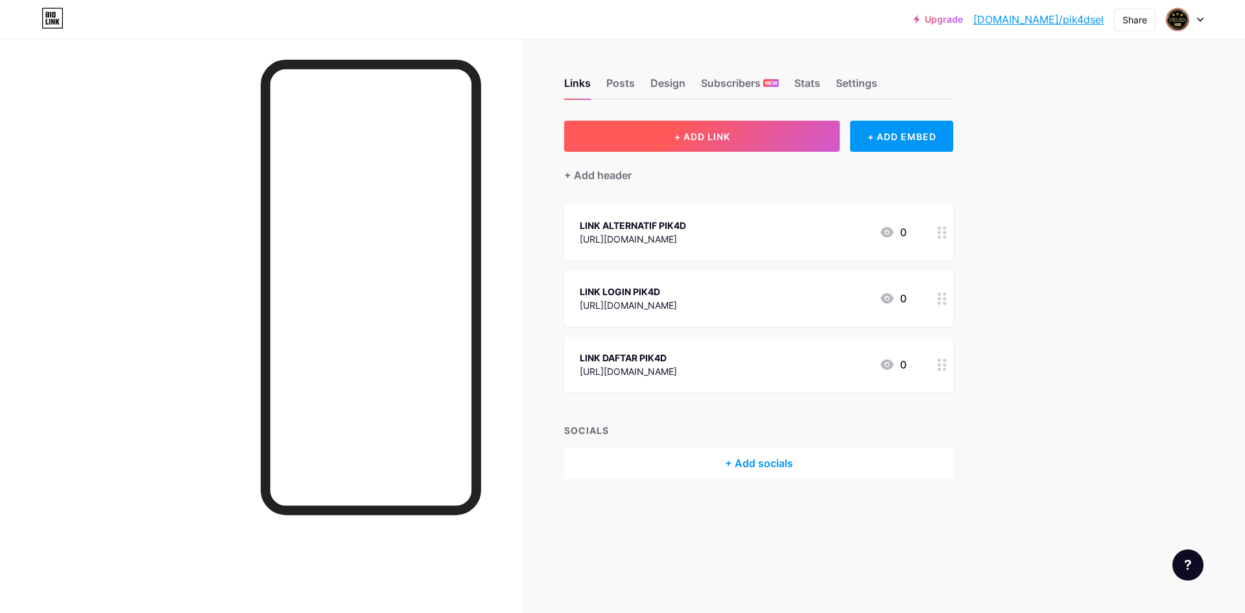
click at [800, 133] on button "+ ADD LINK" at bounding box center [702, 136] width 276 height 31
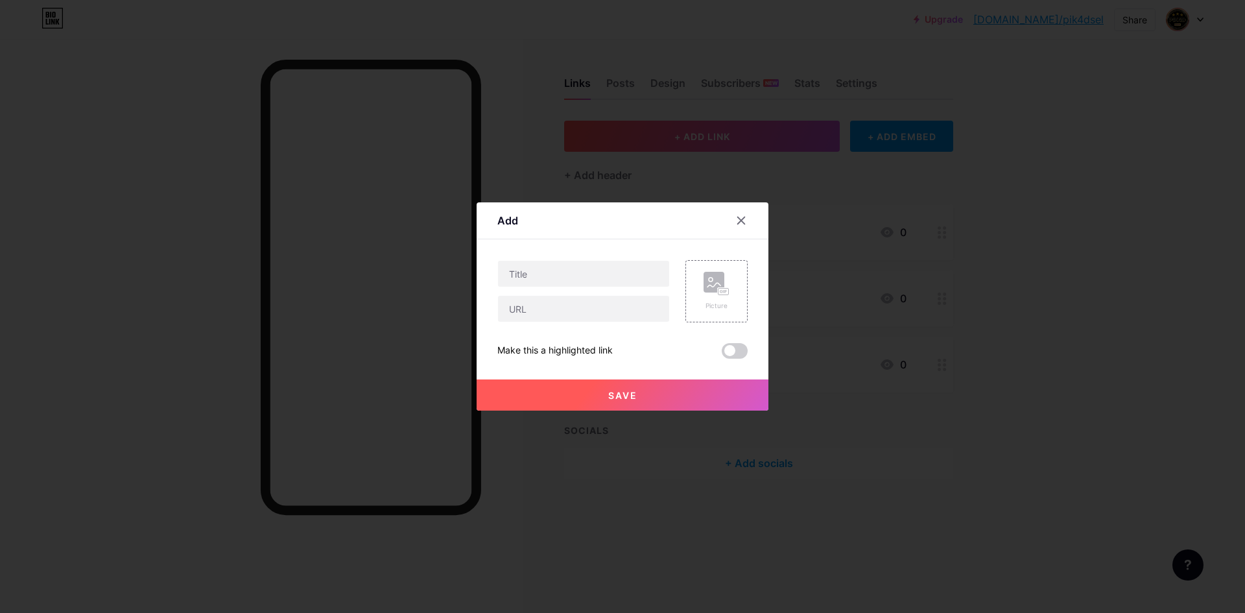
click at [910, 254] on div at bounding box center [622, 306] width 1245 height 613
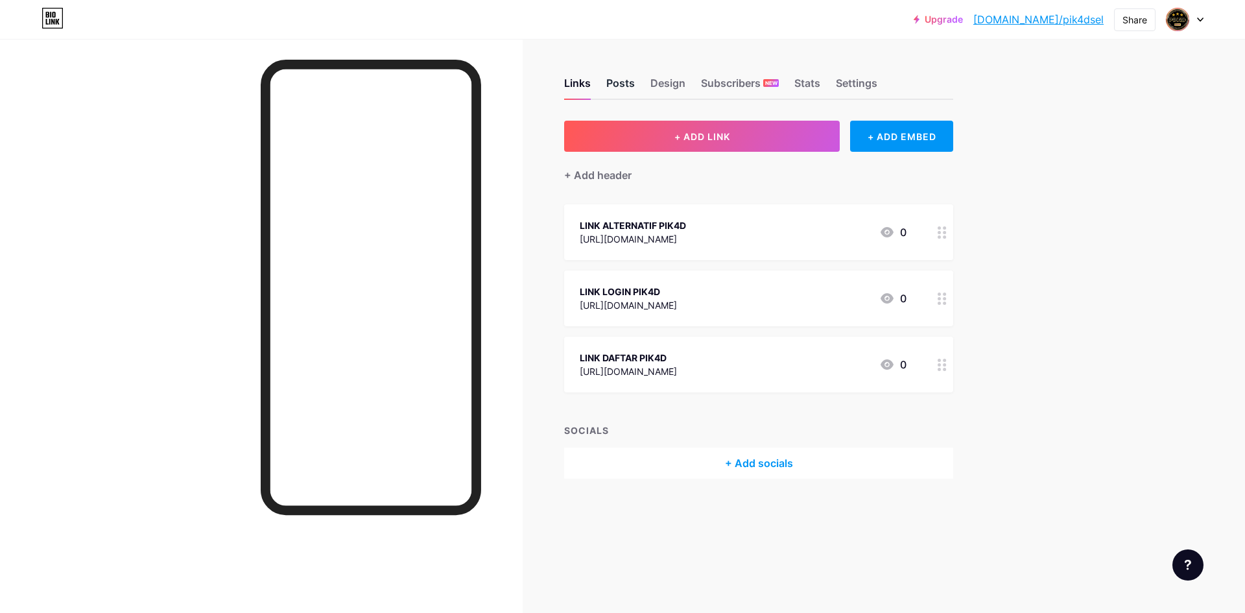
drag, startPoint x: 614, startPoint y: 82, endPoint x: 610, endPoint y: 93, distance: 11.7
click at [614, 82] on div "Posts" at bounding box center [620, 86] width 29 height 23
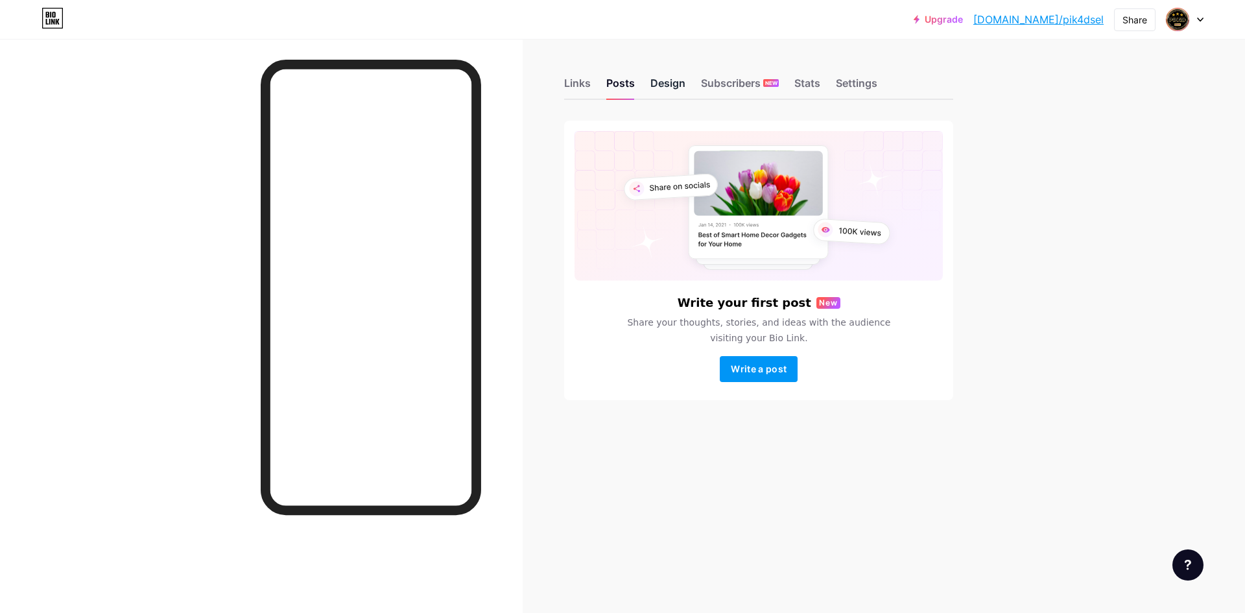
click at [661, 82] on div "Design" at bounding box center [667, 86] width 35 height 23
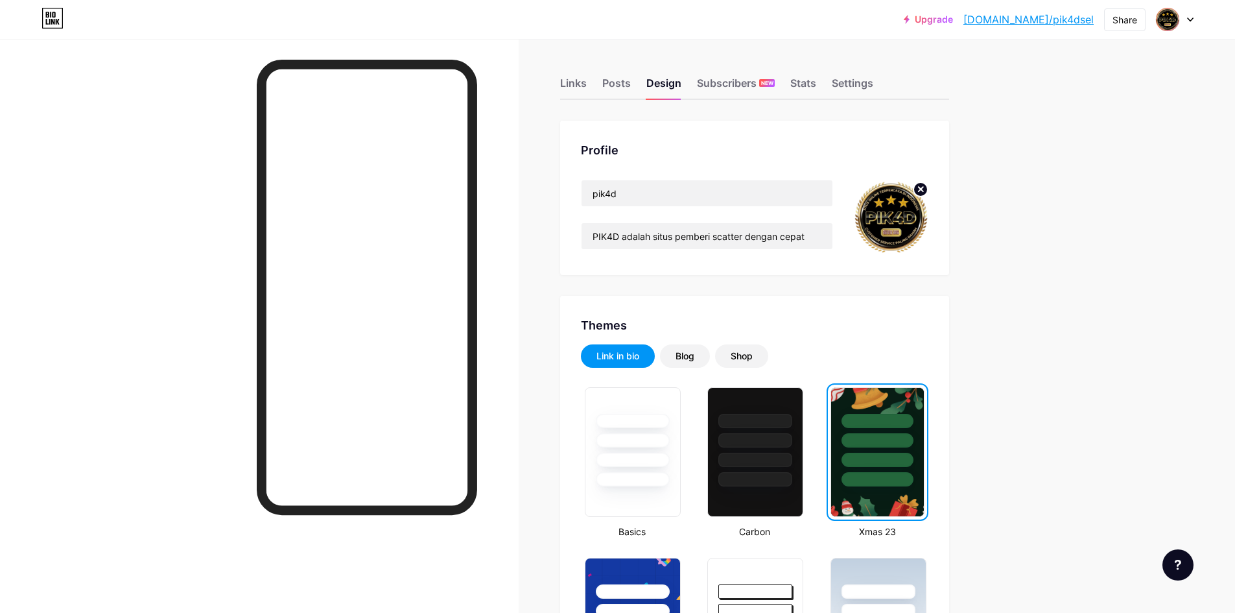
drag, startPoint x: 1045, startPoint y: 22, endPoint x: 1038, endPoint y: 38, distance: 16.9
drag, startPoint x: 1100, startPoint y: 17, endPoint x: 1012, endPoint y: 21, distance: 88.3
click at [1012, 21] on div "Upgrade [DOMAIN_NAME]/pik4ds... [DOMAIN_NAME]/pik4dsel Share Switch accounts pi…" at bounding box center [1049, 19] width 290 height 23
click at [1173, 21] on img at bounding box center [1167, 19] width 21 height 21
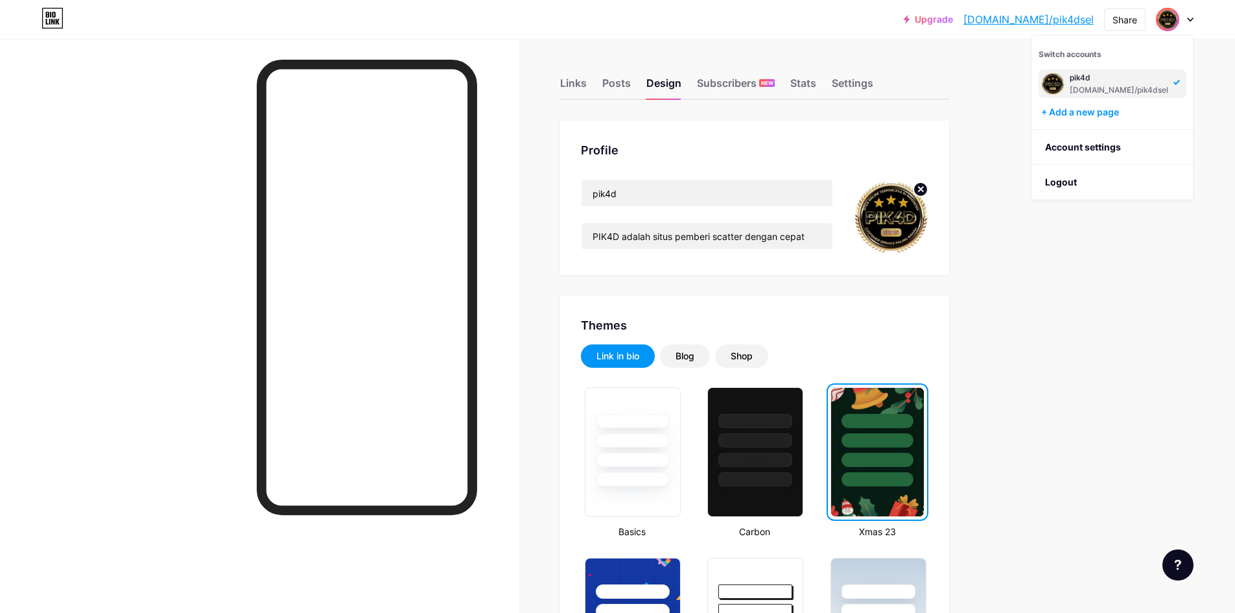
click at [851, 84] on div "Settings" at bounding box center [852, 86] width 41 height 23
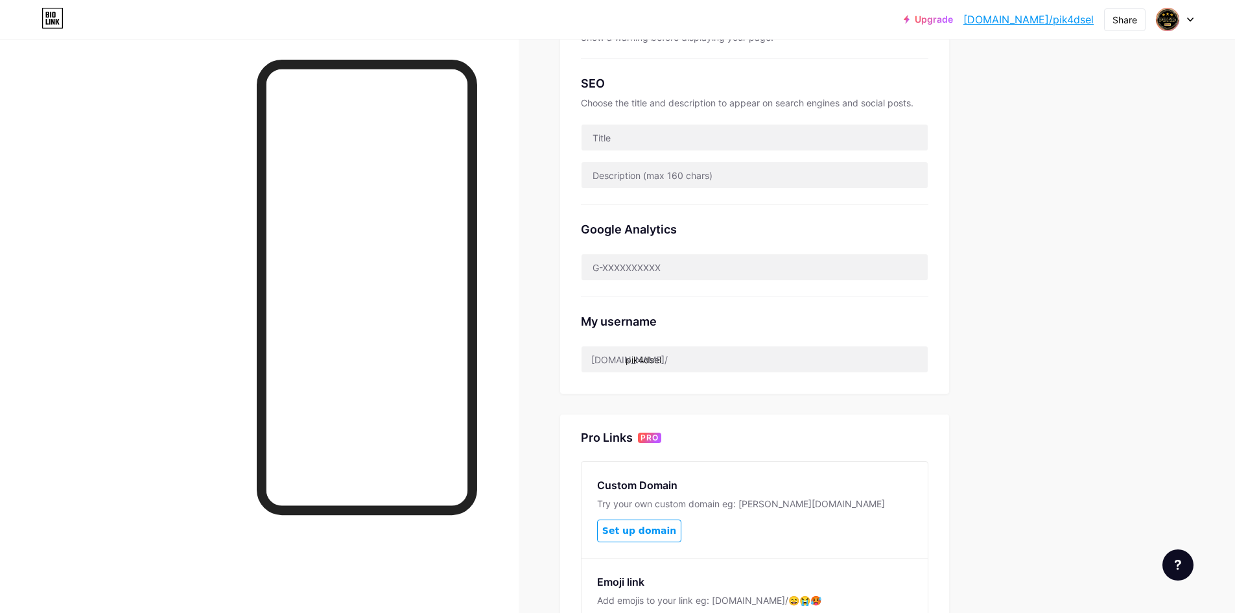
scroll to position [324, 0]
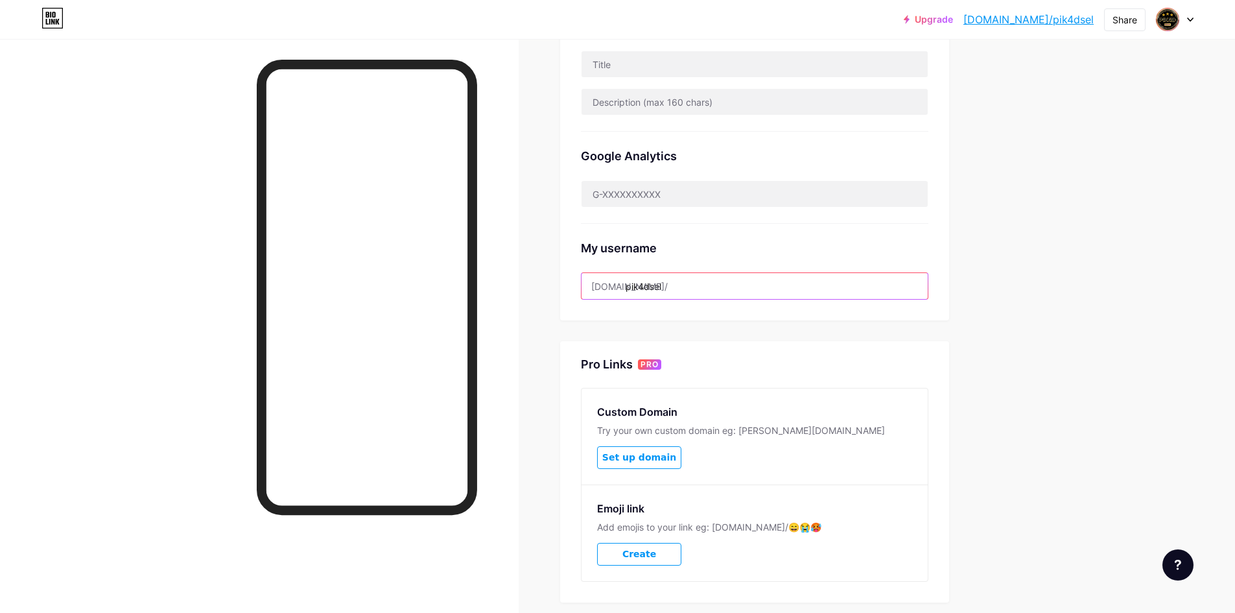
click at [698, 282] on input "pik4dsel" at bounding box center [755, 286] width 346 height 26
click at [683, 289] on input "pik4dsel" at bounding box center [755, 286] width 346 height 26
click at [683, 288] on input "pik4dsel" at bounding box center [755, 286] width 346 height 26
drag, startPoint x: 653, startPoint y: 285, endPoint x: 694, endPoint y: 290, distance: 41.2
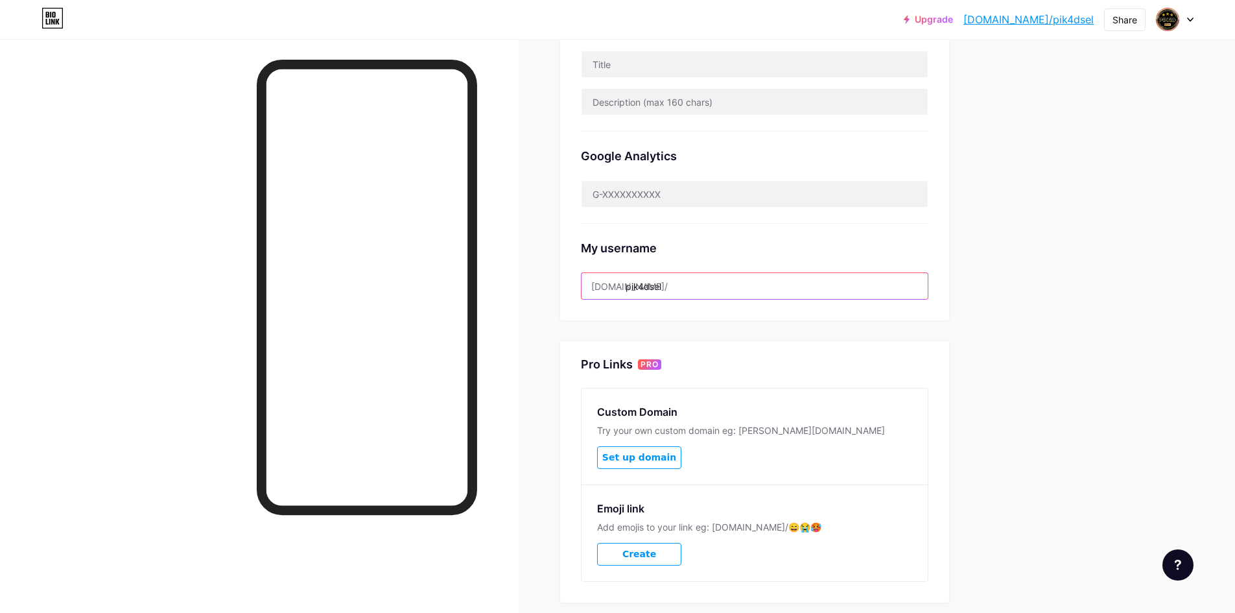
click at [694, 290] on input "pik4dsel" at bounding box center [755, 286] width 346 height 26
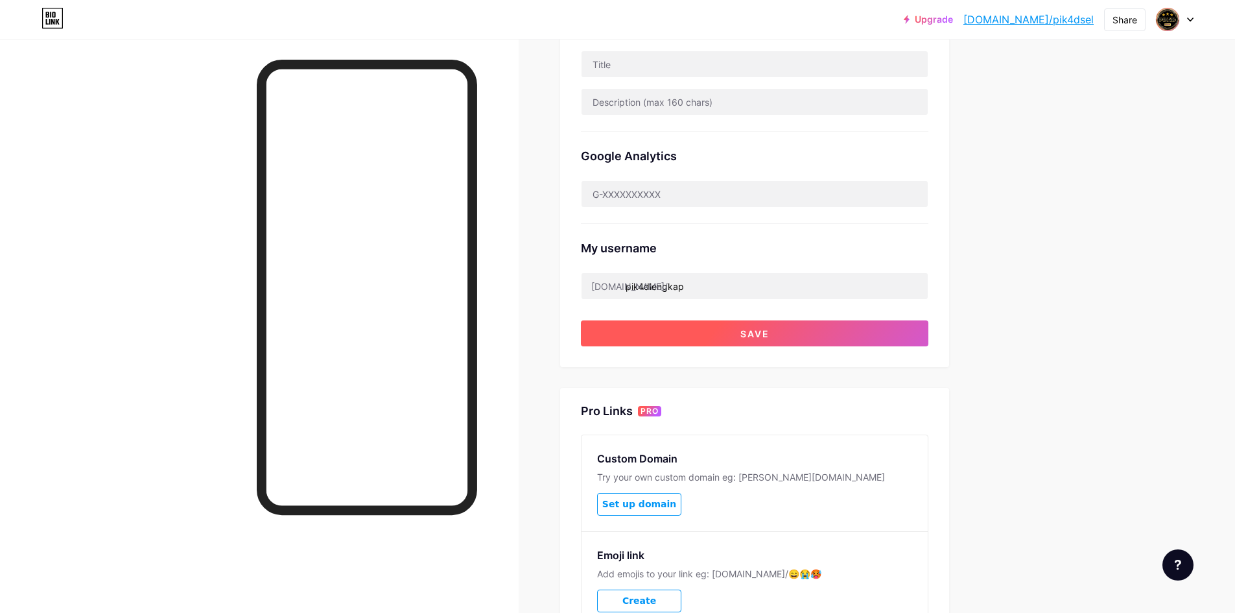
drag, startPoint x: 723, startPoint y: 326, endPoint x: 733, endPoint y: 341, distance: 17.8
click at [725, 327] on button "Save" at bounding box center [755, 333] width 348 height 26
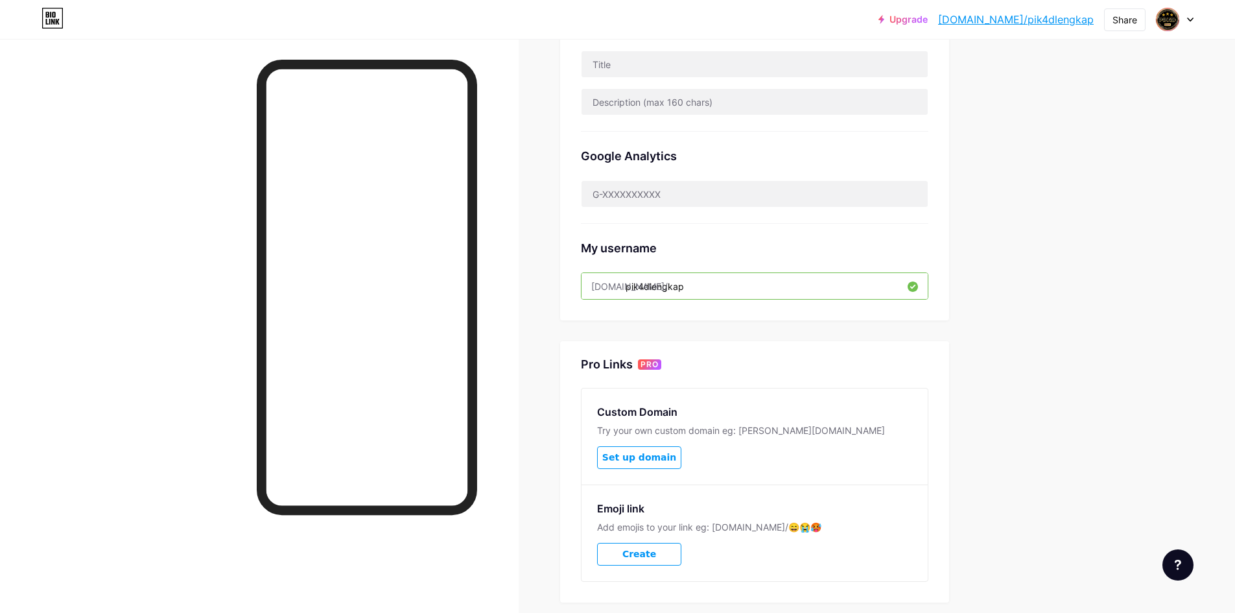
click at [1052, 19] on link "[DOMAIN_NAME]/pik4dlengkap" at bounding box center [1016, 20] width 156 height 16
click at [694, 291] on input "pik4dlengkap" at bounding box center [755, 286] width 346 height 26
drag, startPoint x: 655, startPoint y: 287, endPoint x: 719, endPoint y: 288, distance: 64.2
click at [719, 288] on input "pik4dlengkap" at bounding box center [755, 286] width 346 height 26
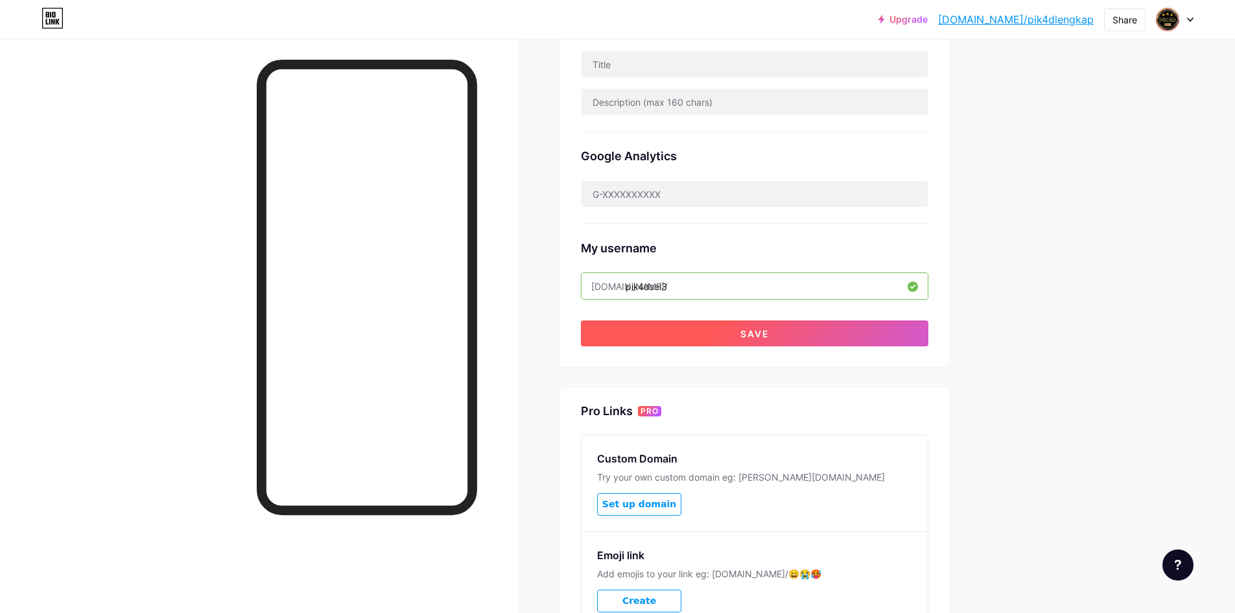
type input "pik4dsel3"
click at [746, 336] on span "Save" at bounding box center [755, 333] width 29 height 11
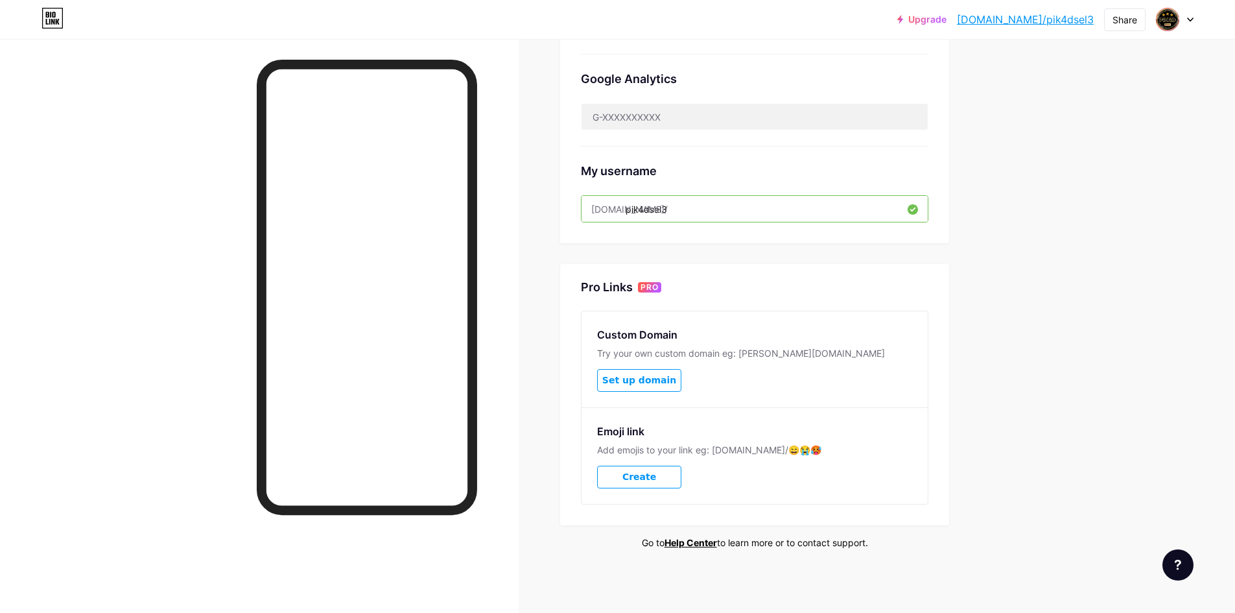
scroll to position [0, 0]
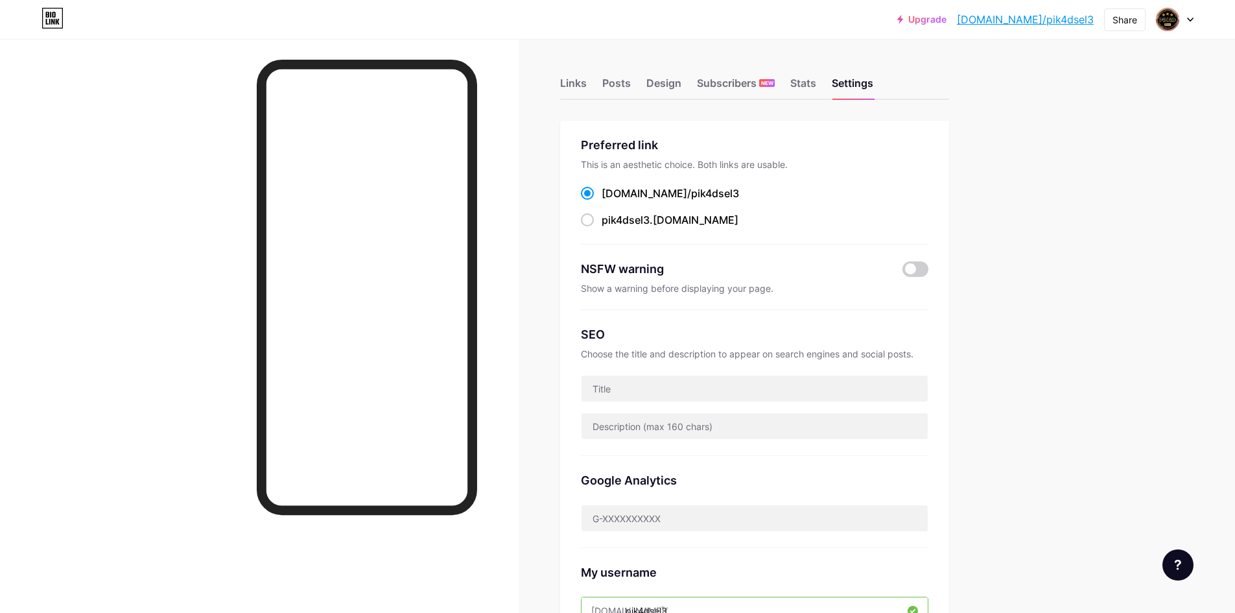
click at [1067, 21] on link "[DOMAIN_NAME]/pik4dsel3" at bounding box center [1025, 20] width 137 height 16
